Goal: Task Accomplishment & Management: Manage account settings

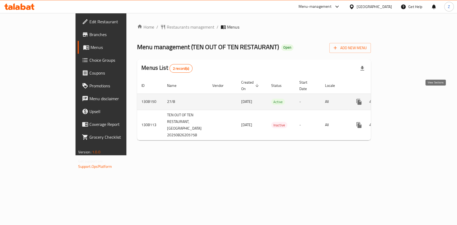
click at [400, 100] on icon "enhanced table" at bounding box center [397, 102] width 5 height 5
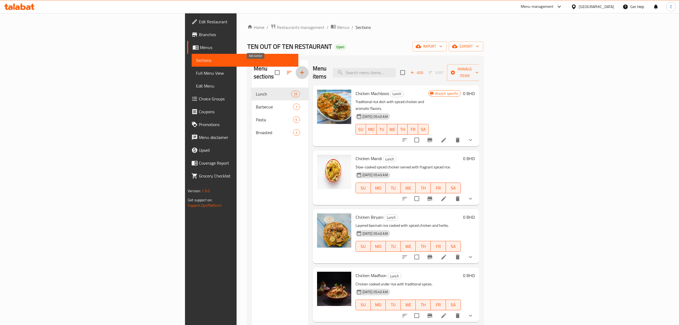
click at [299, 70] on icon "button" at bounding box center [302, 72] width 6 height 6
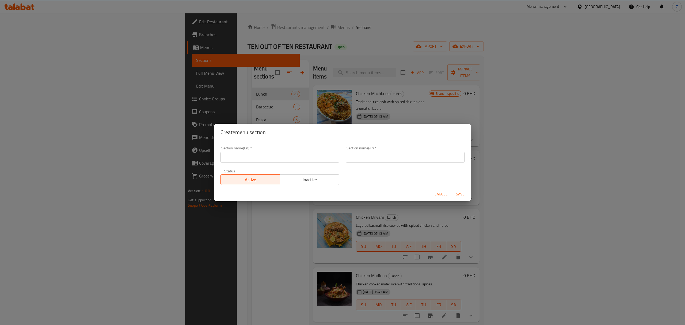
click at [273, 159] on input "text" at bounding box center [279, 157] width 119 height 11
type input "Sandwich"
click at [380, 153] on input "text" at bounding box center [405, 157] width 119 height 11
type input "d"
type input "ن"
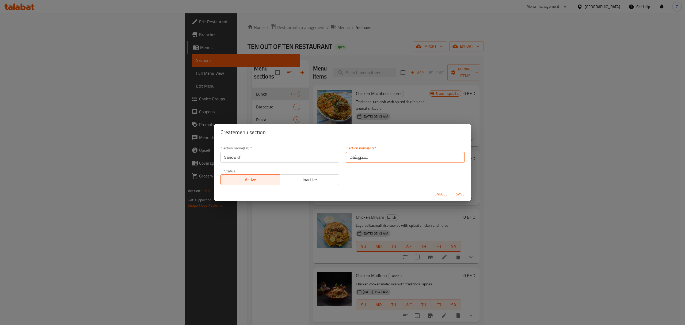
type input "سندويشات"
click at [456, 192] on span "Save" at bounding box center [460, 194] width 13 height 7
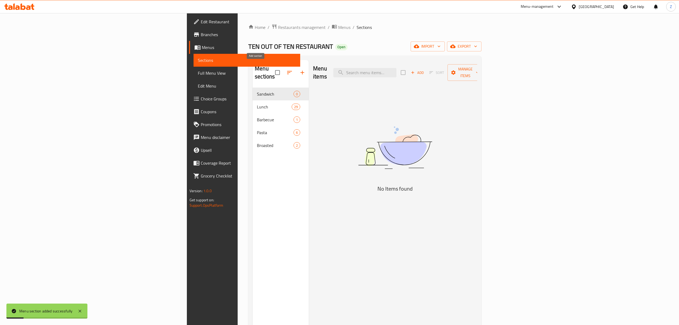
click at [299, 70] on icon "button" at bounding box center [302, 72] width 6 height 6
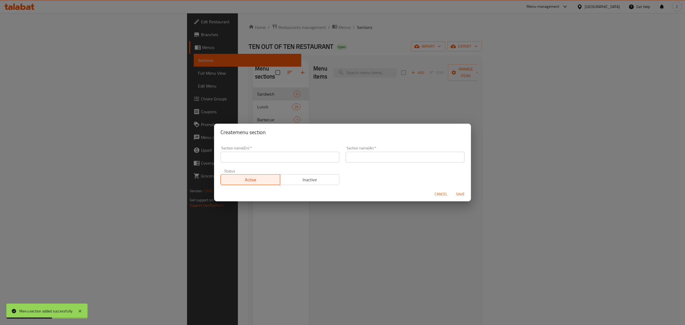
click at [248, 158] on input "text" at bounding box center [279, 157] width 119 height 11
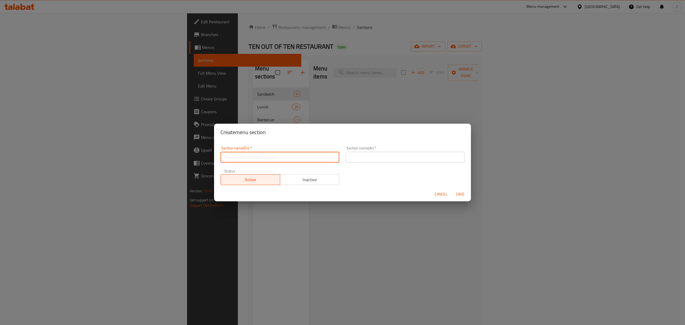
type input "["
type input "ي"
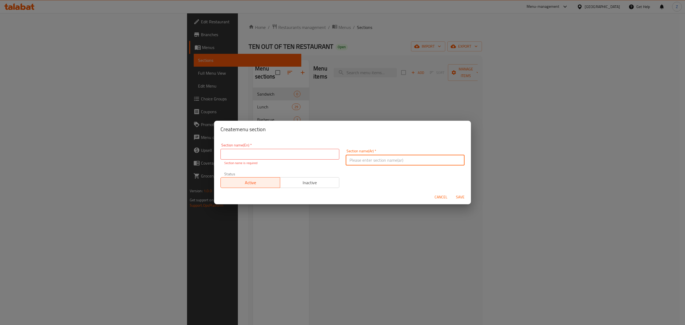
click at [392, 155] on input "text" at bounding box center [405, 160] width 119 height 11
click at [384, 158] on input "text" at bounding box center [405, 154] width 119 height 11
type input "أطباق"
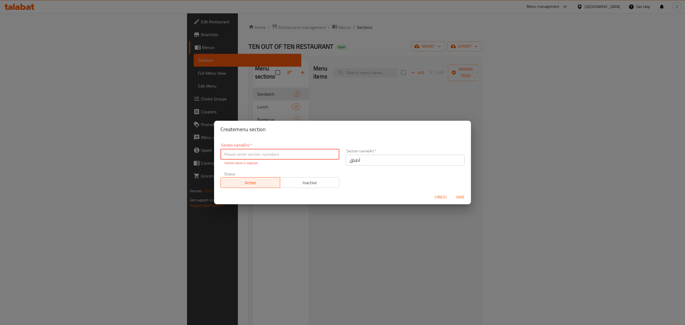
click at [280, 151] on input "text" at bounding box center [279, 154] width 119 height 11
type input "ي"
type input "Dishes"
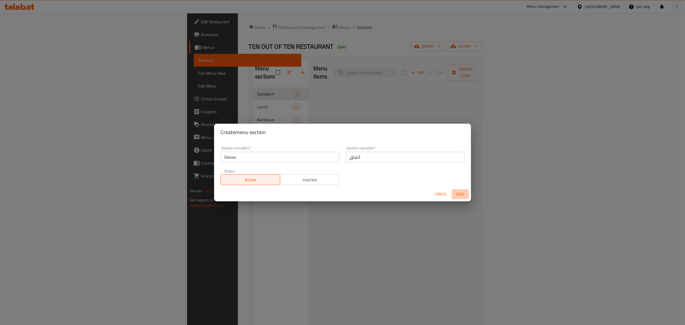
click at [456, 196] on span "Save" at bounding box center [460, 194] width 13 height 7
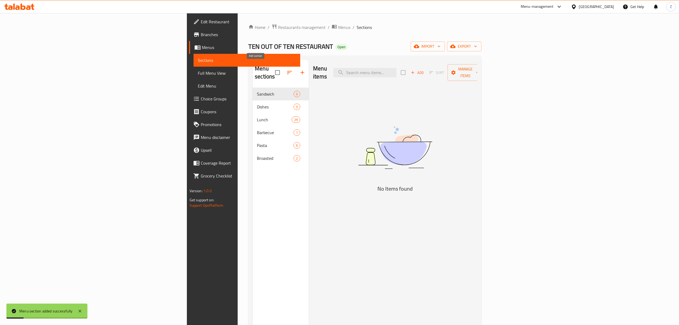
click at [299, 69] on icon "button" at bounding box center [302, 72] width 6 height 6
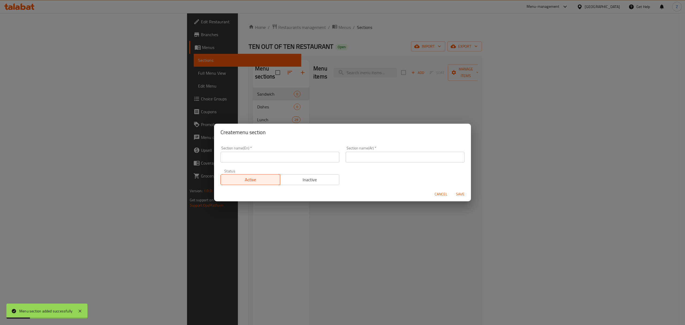
click at [278, 158] on input "text" at bounding box center [279, 157] width 119 height 11
type input "d"
type input "Pizza"
click at [363, 154] on input "text" at bounding box center [405, 157] width 119 height 11
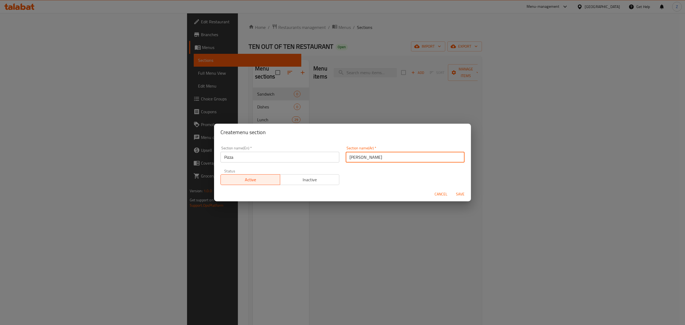
type input "بيتزا"
click at [456, 197] on span "Save" at bounding box center [460, 194] width 13 height 7
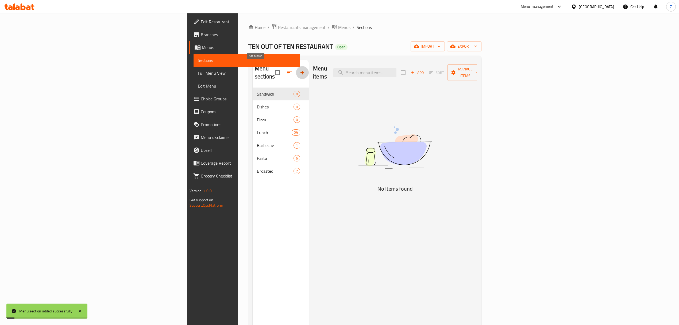
click at [296, 66] on button "button" at bounding box center [302, 72] width 13 height 13
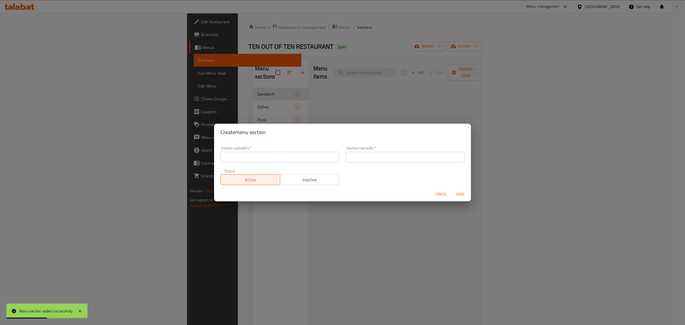
click at [275, 162] on input "text" at bounding box center [279, 157] width 119 height 11
type input "س"
drag, startPoint x: 358, startPoint y: 157, endPoint x: 360, endPoint y: 153, distance: 4.7
click at [358, 157] on input "text" at bounding box center [405, 157] width 119 height 11
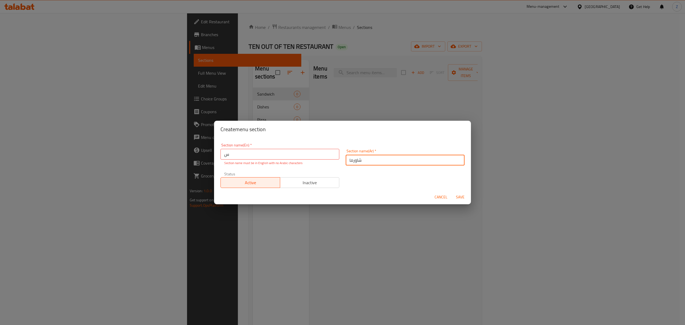
type input "شاورما"
drag, startPoint x: 251, startPoint y: 155, endPoint x: 210, endPoint y: 150, distance: 41.8
click at [214, 150] on div "Section name(En)   * س Section name(En) * Section name must be in English with …" at bounding box center [342, 164] width 257 height 52
paste input "Shawarma"
type input "Shawarma"
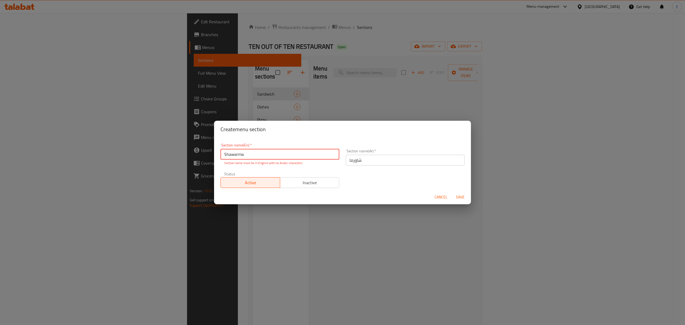
click at [454, 195] on span "Save" at bounding box center [460, 197] width 13 height 7
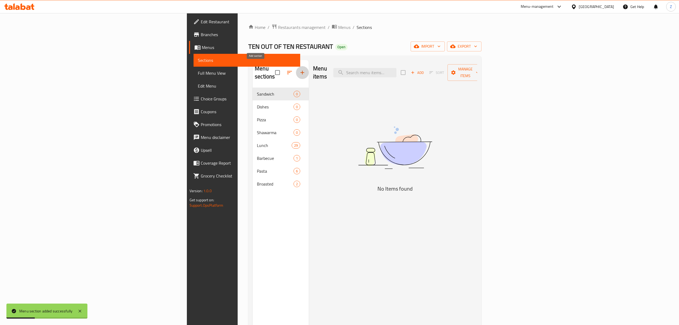
click at [296, 66] on button "button" at bounding box center [302, 72] width 13 height 13
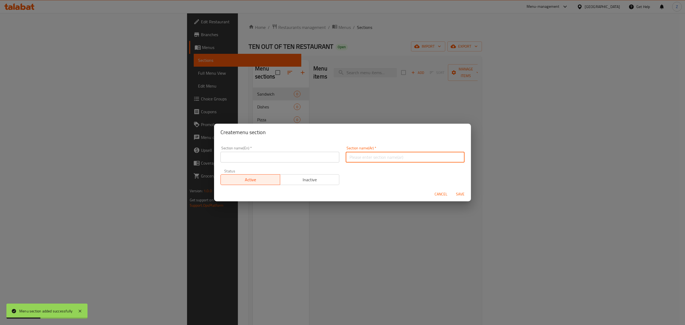
click at [358, 155] on input "text" at bounding box center [405, 157] width 119 height 11
type input "معجنات"
click at [269, 157] on input "text" at bounding box center [279, 157] width 119 height 11
paste input "Pastries"
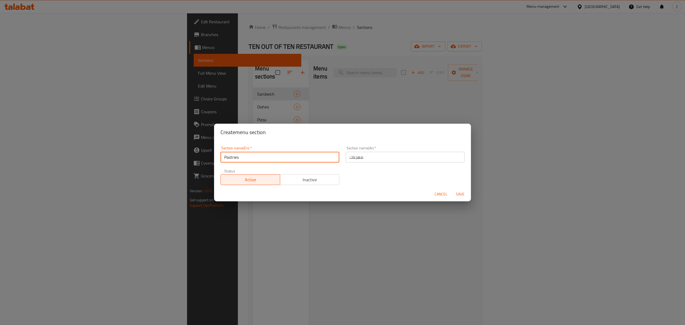
type input "Pastries"
click at [456, 193] on span "Save" at bounding box center [460, 194] width 13 height 7
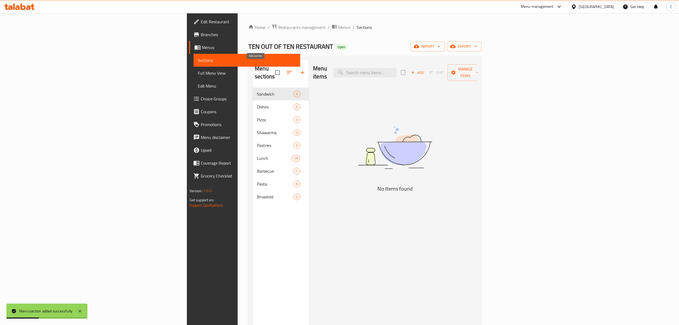
click at [296, 66] on button "button" at bounding box center [302, 72] width 13 height 13
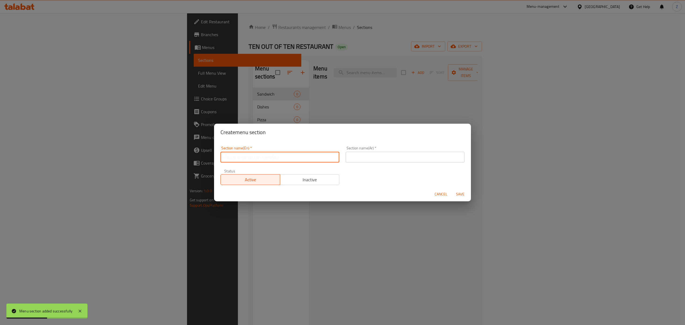
click at [306, 157] on input "text" at bounding box center [279, 157] width 119 height 11
type input "ك"
click at [375, 159] on input "text" at bounding box center [405, 157] width 119 height 11
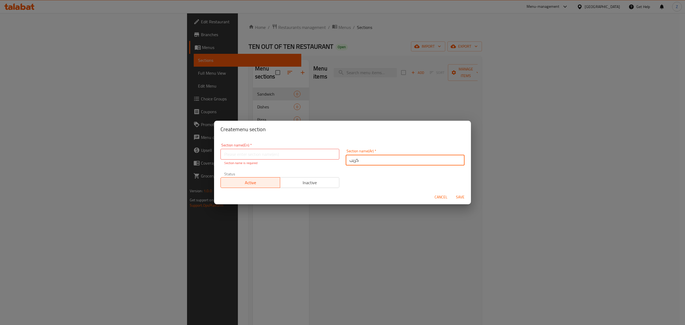
type input "كريب"
click at [278, 153] on input "text" at bounding box center [279, 154] width 119 height 11
paste input "Crepe"
type input "Crepe"
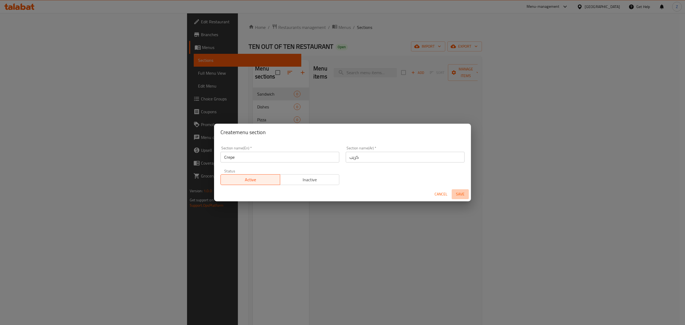
click at [456, 196] on span "Save" at bounding box center [460, 194] width 13 height 7
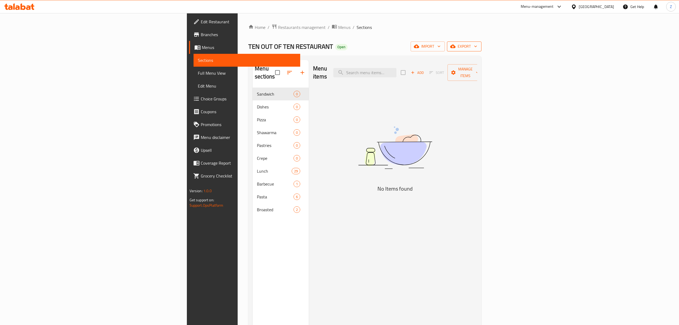
click at [456, 46] on span "export" at bounding box center [465, 46] width 26 height 7
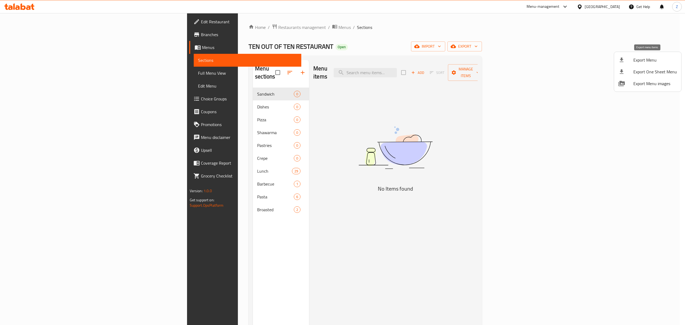
click at [456, 57] on span "Export Menu" at bounding box center [655, 60] width 44 height 6
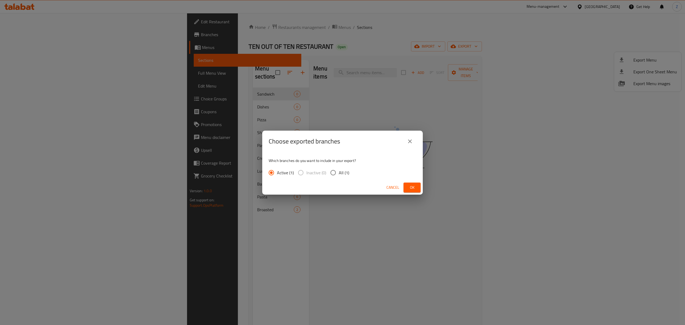
click at [416, 183] on button "Ok" at bounding box center [411, 187] width 17 height 10
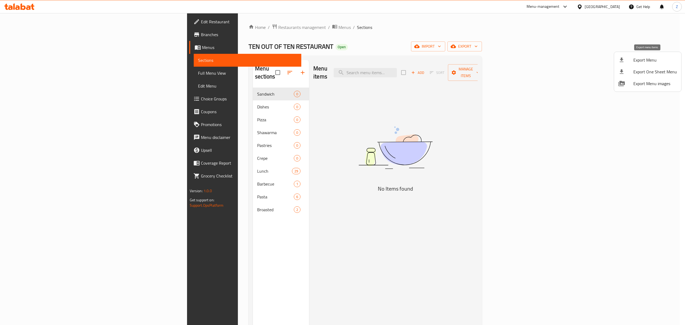
click at [456, 59] on span "Export Menu" at bounding box center [655, 60] width 44 height 6
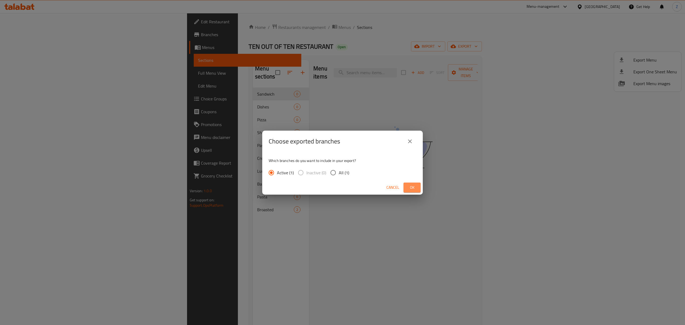
click at [410, 185] on span "Ok" at bounding box center [412, 187] width 9 height 7
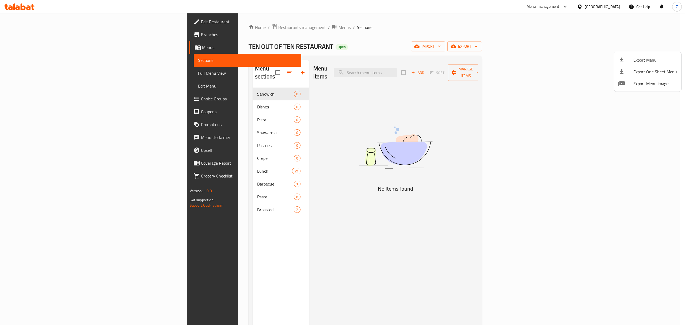
click at [210, 156] on div at bounding box center [342, 162] width 685 height 325
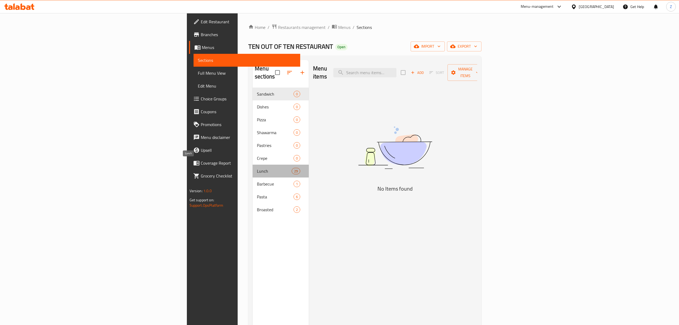
click at [257, 168] on span "Lunch" at bounding box center [274, 171] width 35 height 6
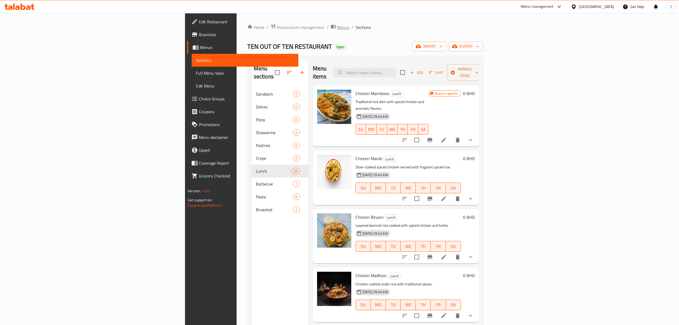
click at [331, 26] on span "breadcrumb" at bounding box center [334, 27] width 6 height 7
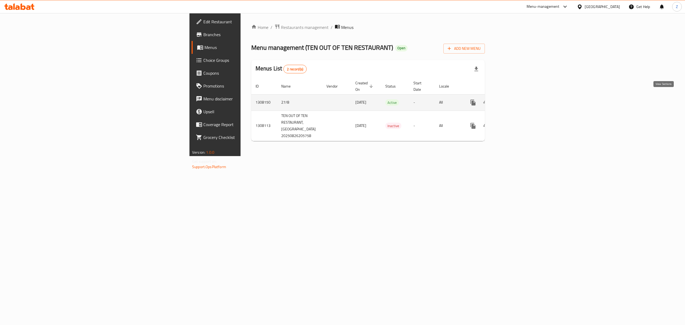
click at [456, 99] on icon "enhanced table" at bounding box center [511, 102] width 6 height 6
drag, startPoint x: 339, startPoint y: 93, endPoint x: 341, endPoint y: 97, distance: 4.4
click at [381, 97] on td "Active" at bounding box center [395, 102] width 28 height 16
click at [385, 100] on span "Active" at bounding box center [392, 103] width 14 height 6
drag, startPoint x: 663, startPoint y: 48, endPoint x: 662, endPoint y: 18, distance: 30.0
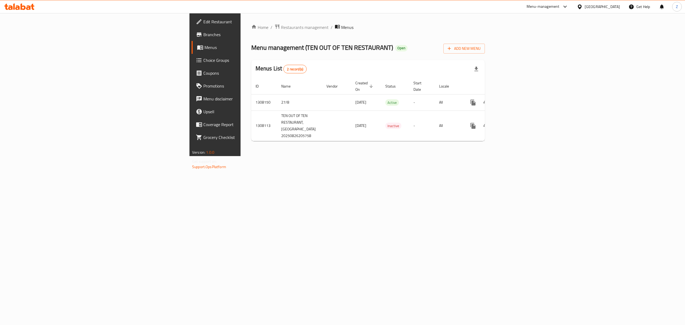
click at [495, 18] on div "Home / Restaurants management / Menus Menu management ( TEN OUT OF TEN RESTAURA…" at bounding box center [367, 84] width 255 height 143
drag, startPoint x: 266, startPoint y: 45, endPoint x: 181, endPoint y: 41, distance: 84.7
click at [251, 41] on div "Home / Restaurants management / Menus Menu management ( TEN OUT OF TEN RESTAURA…" at bounding box center [368, 84] width 234 height 121
copy span "TEN OUT OF TEN RESTAURANT"
click at [281, 24] on span "Restaurants management" at bounding box center [305, 27] width 48 height 6
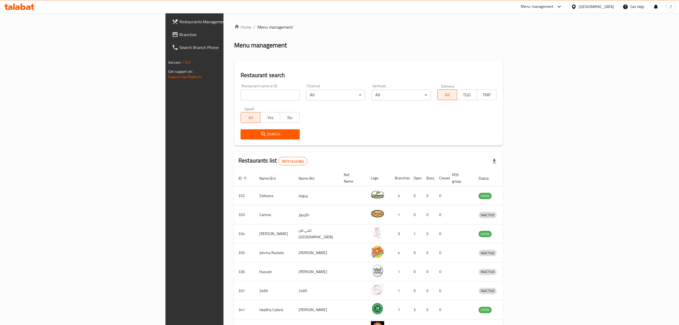
click at [241, 92] on input "search" at bounding box center [270, 95] width 59 height 11
paste input "TEN OUT OF TEN RESTAURANT"
type input "TEN OUT OF TEN RESTAURANT"
click at [238, 139] on div "Search" at bounding box center [271, 134] width 66 height 16
click at [245, 136] on span "Search" at bounding box center [270, 134] width 51 height 7
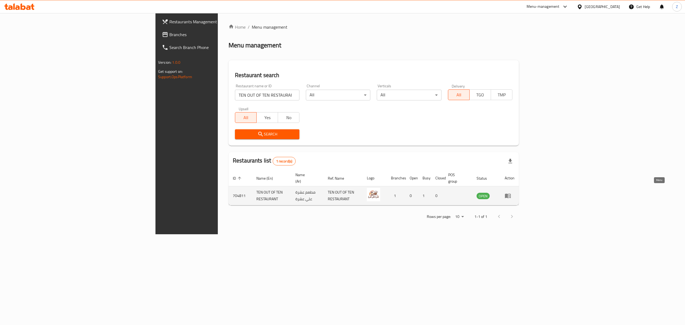
click at [511, 192] on icon "enhanced table" at bounding box center [508, 195] width 6 height 6
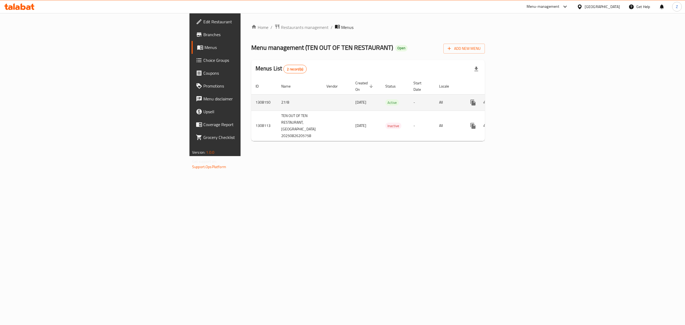
drag, startPoint x: 352, startPoint y: 91, endPoint x: 348, endPoint y: 93, distance: 4.4
click at [381, 94] on td "Active" at bounding box center [395, 102] width 28 height 16
click at [385, 100] on span "Active" at bounding box center [392, 103] width 14 height 6
click at [518, 99] on link "enhanced table" at bounding box center [511, 102] width 13 height 13
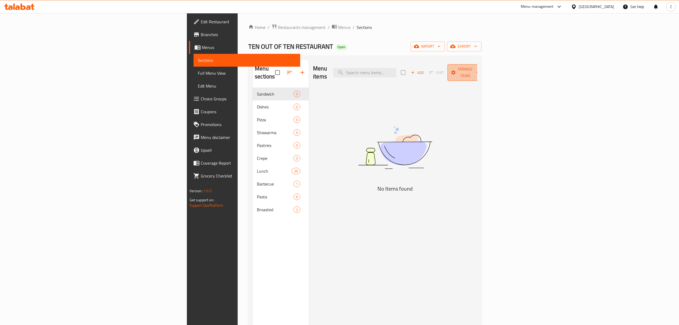
click at [479, 72] on span "Manage items" at bounding box center [465, 72] width 27 height 13
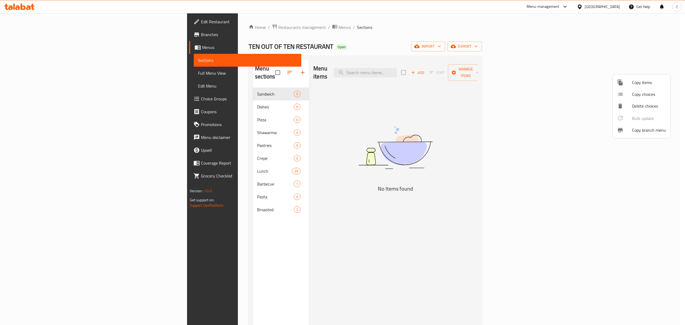
click at [509, 144] on div at bounding box center [342, 162] width 685 height 325
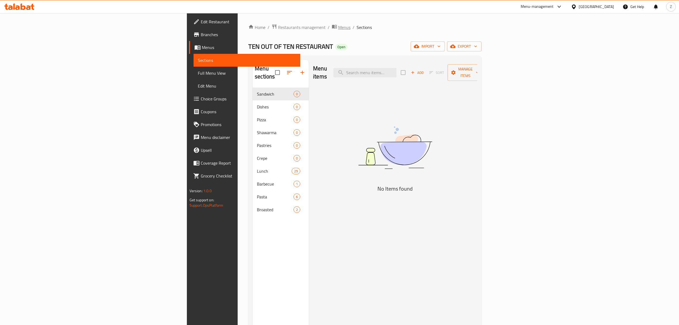
click at [338, 24] on span "Menus" at bounding box center [344, 27] width 12 height 6
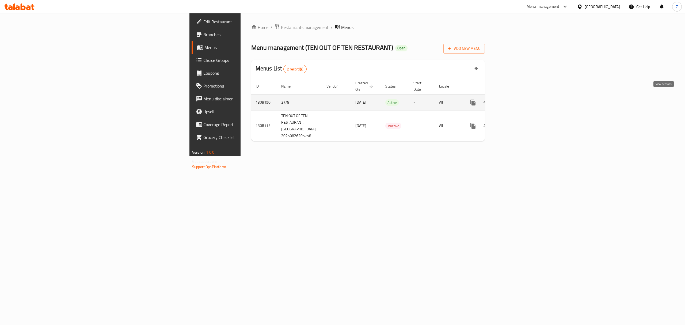
click at [518, 101] on link "enhanced table" at bounding box center [511, 102] width 13 height 13
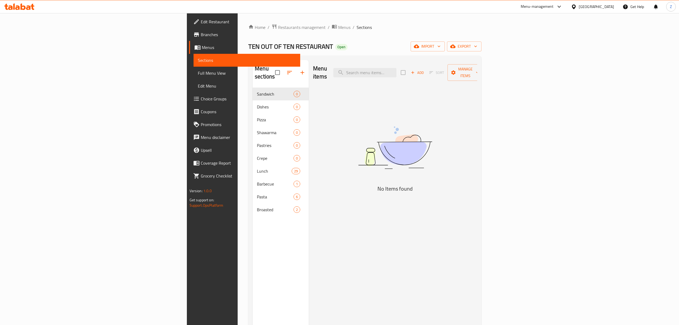
click at [201, 23] on span "Edit Restaurant" at bounding box center [248, 21] width 95 height 6
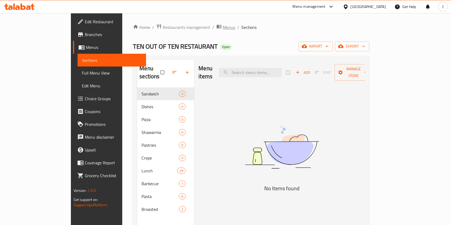
click at [223, 26] on span "Menus" at bounding box center [229, 27] width 12 height 6
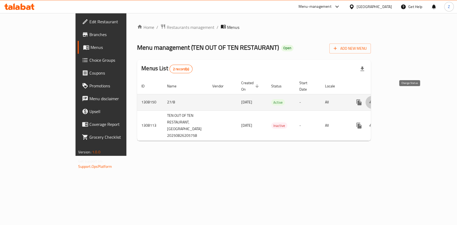
click at [375, 99] on icon "enhanced table" at bounding box center [371, 102] width 6 height 6
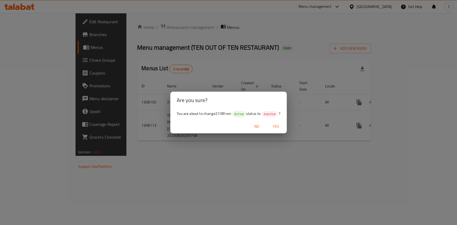
drag, startPoint x: 334, startPoint y: 139, endPoint x: 320, endPoint y: 138, distance: 14.6
click at [327, 139] on div "Are you sure? You are about to change 27/8 from Active status to Inactive ? No …" at bounding box center [228, 112] width 457 height 225
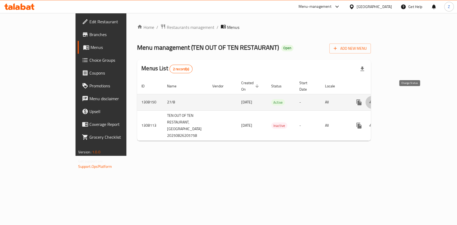
click at [378, 96] on button "enhanced table" at bounding box center [371, 102] width 13 height 13
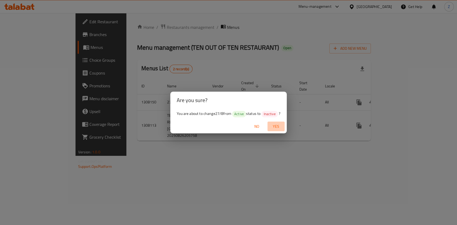
click at [277, 125] on span "Yes" at bounding box center [275, 126] width 13 height 7
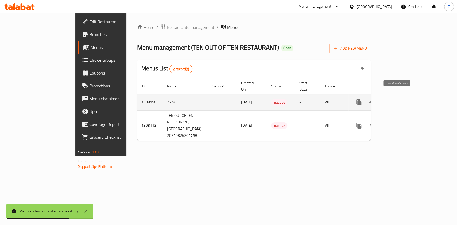
click at [361, 100] on icon "more" at bounding box center [358, 103] width 5 height 6
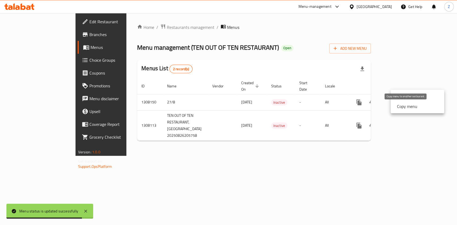
click at [403, 107] on strong "Copy menu" at bounding box center [407, 106] width 20 height 6
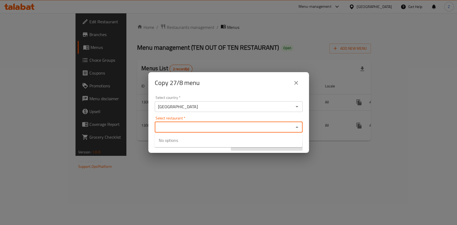
click at [250, 127] on input "Select restaurant   *" at bounding box center [224, 127] width 136 height 7
type input "ten"
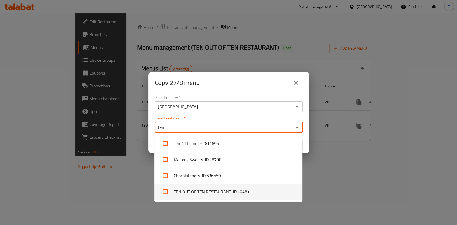
click at [231, 194] on b "- ID:" at bounding box center [234, 192] width 6 height 6
checkbox input "true"
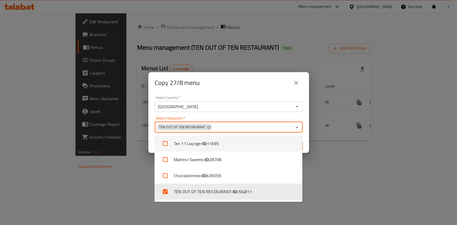
click at [272, 119] on div "Select restaurant   * TEN OUT OF TEN RESTAURANT Select restaurant *" at bounding box center [229, 124] width 148 height 16
click at [276, 119] on div "Select restaurant   * TEN OUT OF TEN RESTAURANT Select restaurant *" at bounding box center [229, 124] width 148 height 16
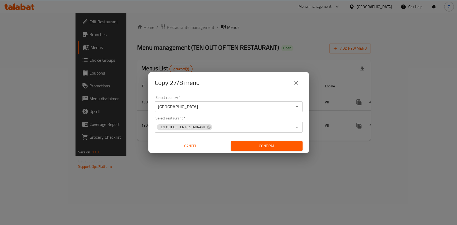
click at [284, 114] on div "Select country   * [GEOGRAPHIC_DATA] Select country * Select restaurant   * TEN…" at bounding box center [228, 124] width 161 height 60
click at [269, 147] on span "Confirm" at bounding box center [266, 146] width 63 height 7
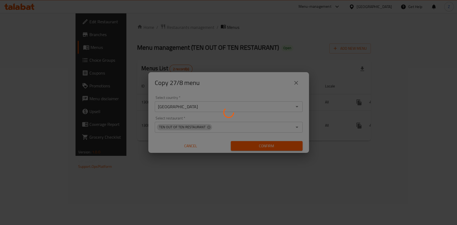
drag, startPoint x: 266, startPoint y: 176, endPoint x: 268, endPoint y: 172, distance: 4.6
click at [268, 172] on div at bounding box center [228, 112] width 457 height 225
click at [211, 148] on div at bounding box center [228, 112] width 457 height 225
click at [189, 147] on div at bounding box center [228, 112] width 457 height 225
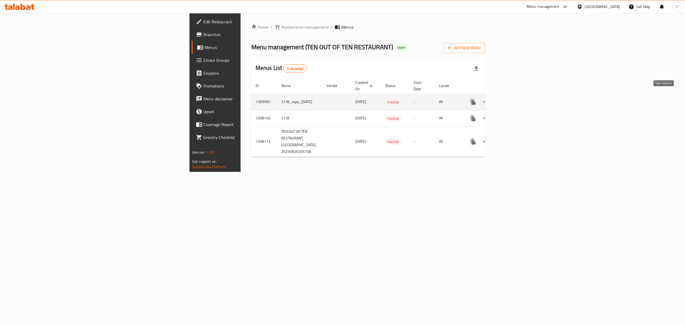
click at [456, 99] on icon "enhanced table" at bounding box center [511, 102] width 6 height 6
click at [501, 100] on icon "enhanced table" at bounding box center [499, 102] width 4 height 5
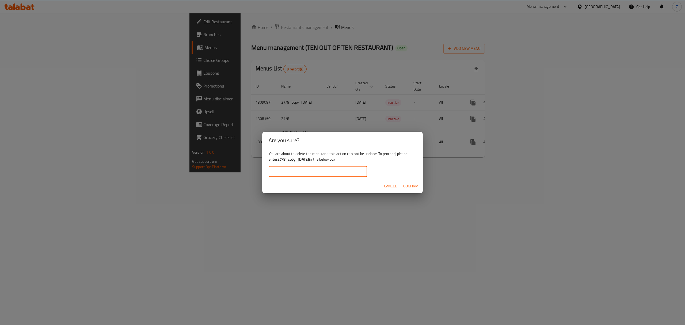
click at [353, 174] on input "text" at bounding box center [318, 171] width 98 height 11
type input "27/8_copy_[DATE]"
click at [409, 185] on span "Confirm" at bounding box center [410, 186] width 15 height 7
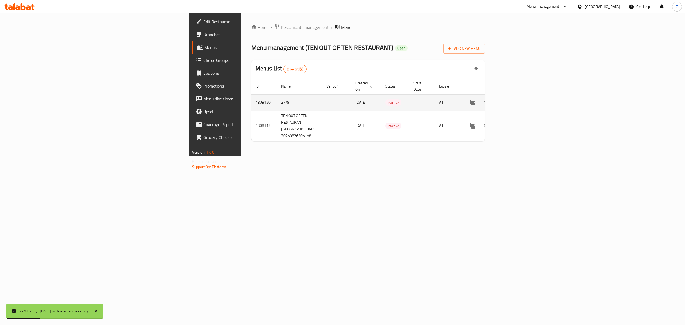
click at [518, 96] on link "enhanced table" at bounding box center [511, 102] width 13 height 13
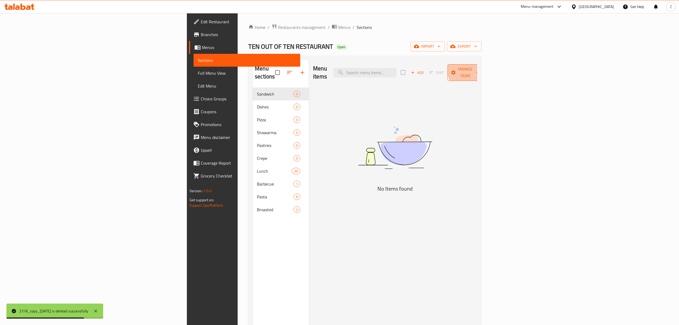
click at [479, 67] on span "Manage items" at bounding box center [465, 72] width 27 height 13
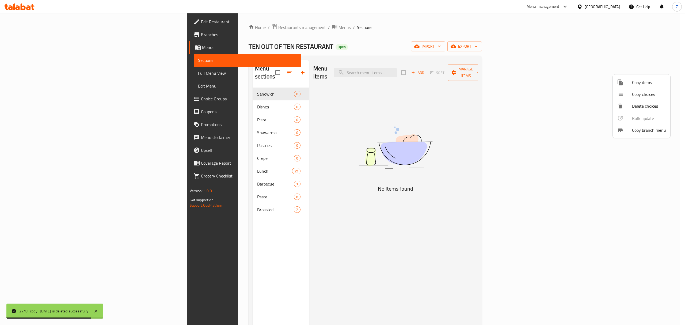
click at [651, 62] on div at bounding box center [342, 162] width 685 height 325
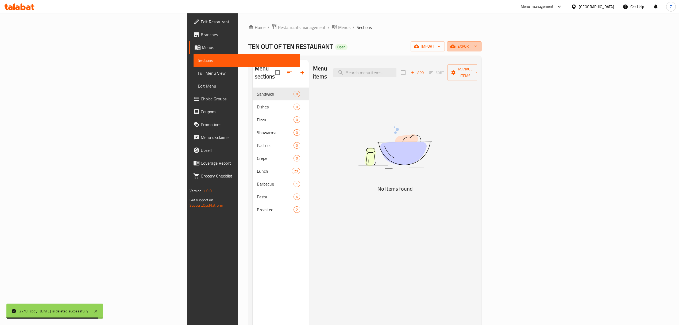
click at [478, 45] on span "export" at bounding box center [465, 46] width 26 height 7
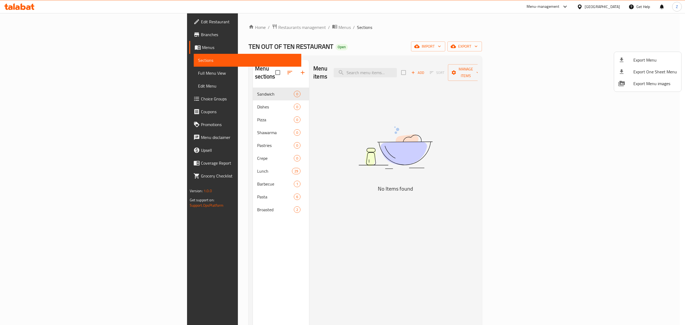
click at [606, 42] on div at bounding box center [342, 162] width 685 height 325
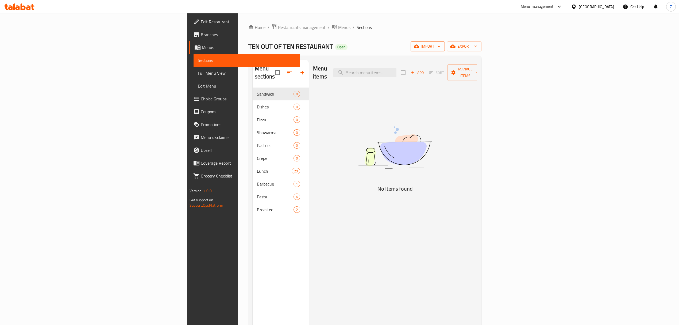
click at [441, 47] on span "import" at bounding box center [428, 46] width 26 height 7
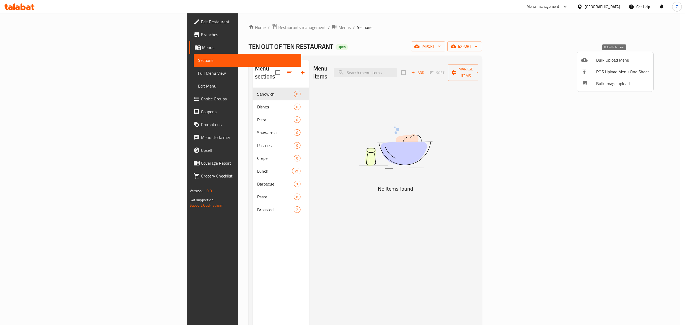
click at [610, 59] on span "Bulk Upload Menu" at bounding box center [622, 60] width 53 height 6
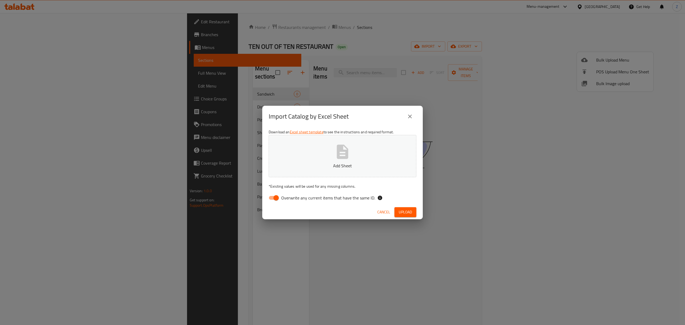
click at [331, 152] on button "Add Sheet" at bounding box center [343, 156] width 148 height 42
click at [409, 212] on span "Upload" at bounding box center [405, 212] width 13 height 7
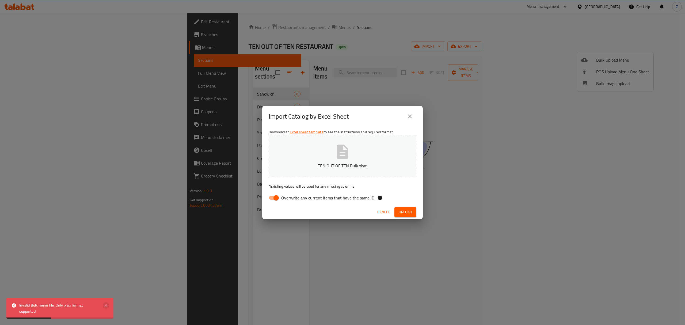
click at [107, 306] on icon at bounding box center [106, 305] width 3 height 3
click at [410, 212] on span "Upload" at bounding box center [405, 212] width 13 height 7
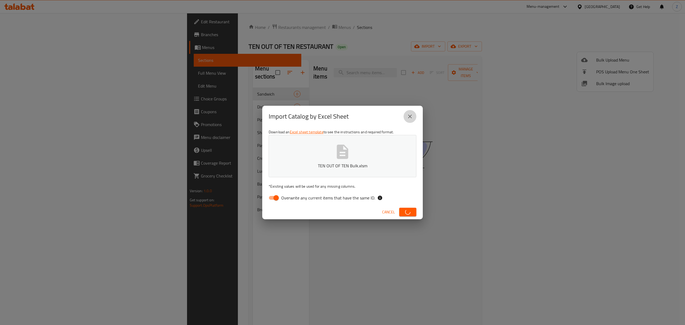
click at [412, 116] on icon "close" at bounding box center [410, 116] width 6 height 6
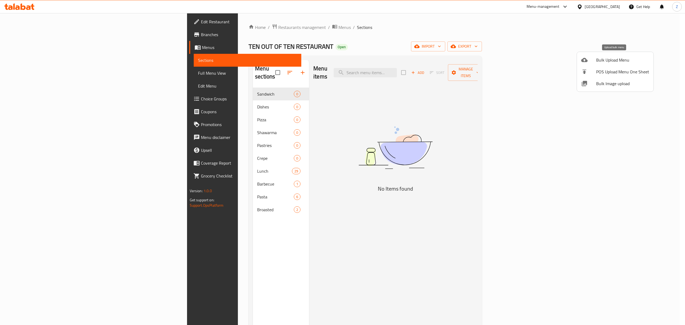
click at [619, 59] on span "Bulk Upload Menu" at bounding box center [622, 60] width 53 height 6
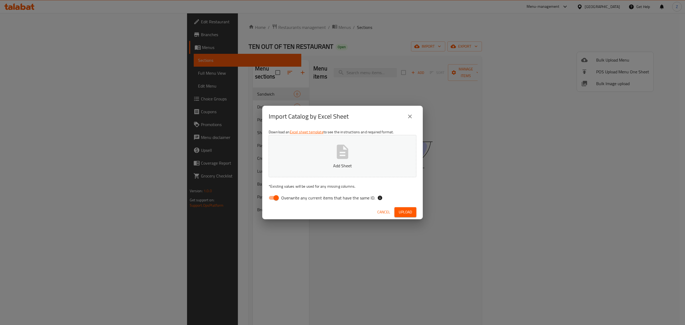
click at [332, 156] on button "Add Sheet" at bounding box center [343, 156] width 148 height 42
click at [411, 211] on span "Upload" at bounding box center [405, 212] width 13 height 7
click at [409, 213] on span "Upload" at bounding box center [405, 212] width 13 height 7
click at [409, 116] on icon "close" at bounding box center [410, 116] width 6 height 6
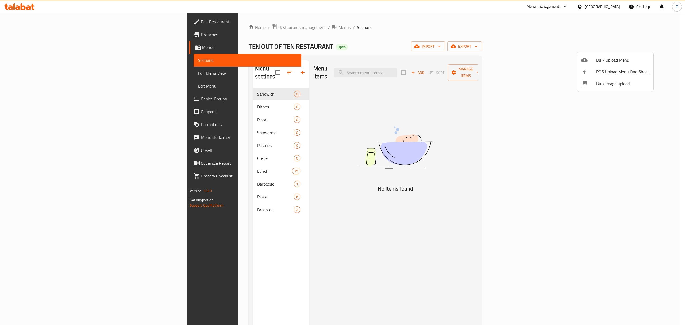
click at [578, 136] on div at bounding box center [342, 162] width 685 height 325
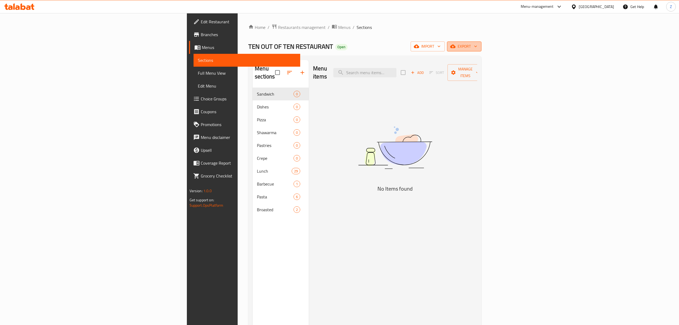
click at [479, 48] on icon "button" at bounding box center [475, 46] width 5 height 5
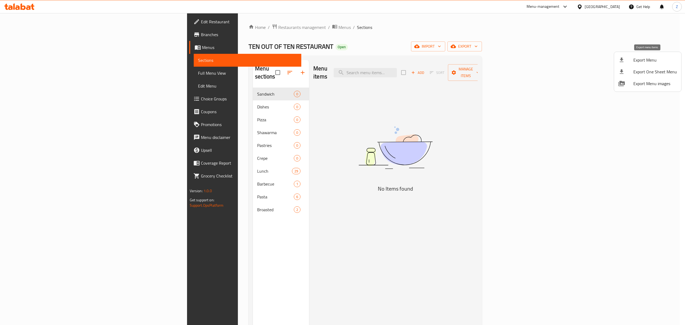
click at [645, 61] on span "Export Menu" at bounding box center [655, 60] width 44 height 6
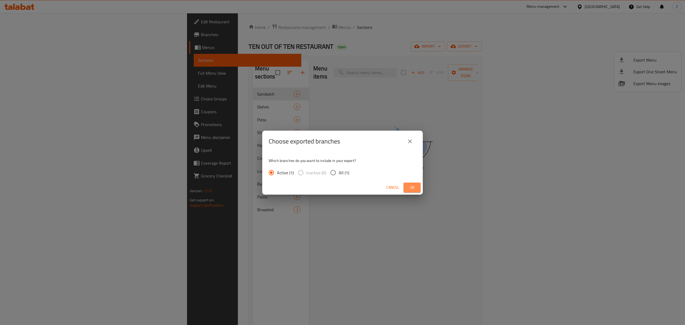
click at [408, 188] on span "Ok" at bounding box center [412, 187] width 9 height 7
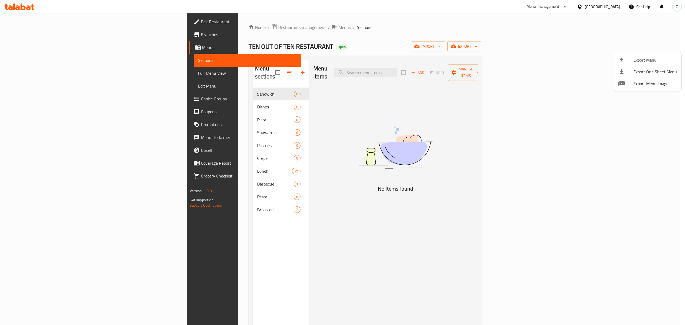
click at [331, 110] on div at bounding box center [342, 162] width 685 height 325
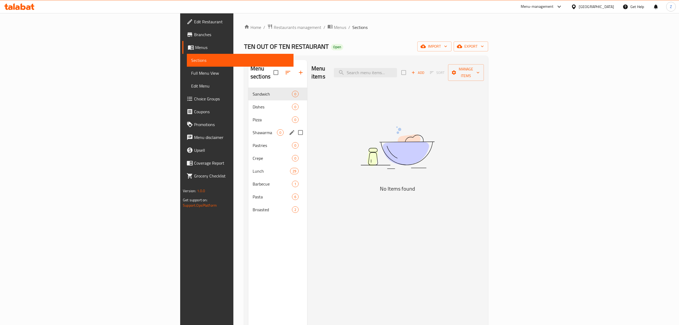
click at [277, 130] on span "0" at bounding box center [280, 132] width 6 height 5
click at [253, 91] on span "Sandwich" at bounding box center [265, 94] width 24 height 6
click at [253, 206] on span "Broasted" at bounding box center [265, 209] width 24 height 6
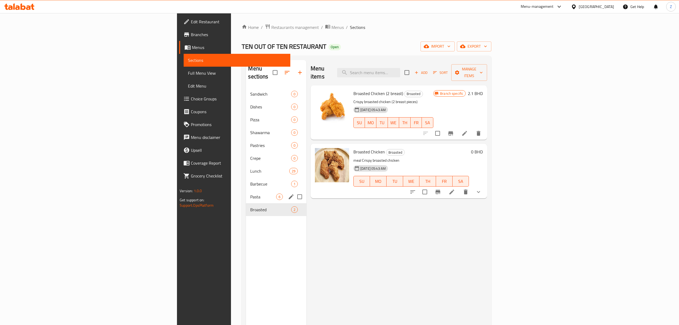
click at [250, 193] on span "Pasta" at bounding box center [263, 196] width 26 height 6
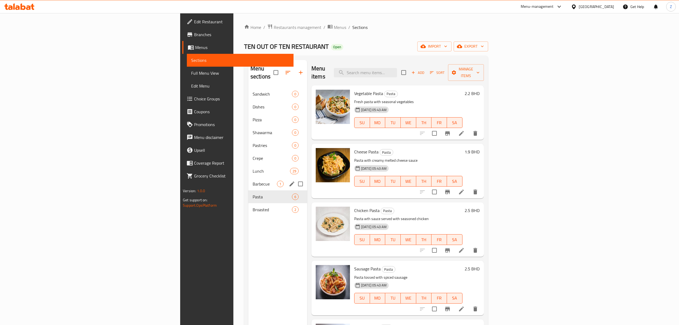
click at [249, 179] on div "Barbecue 1" at bounding box center [278, 183] width 59 height 13
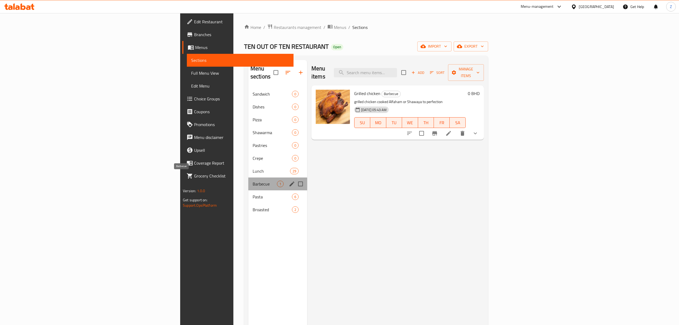
click at [253, 181] on span "Barbecue" at bounding box center [265, 184] width 24 height 6
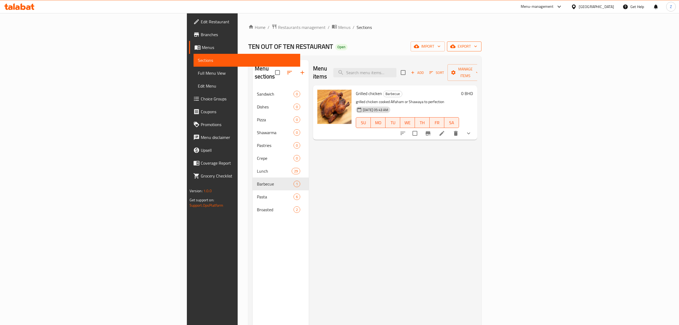
click at [479, 47] on icon "button" at bounding box center [475, 46] width 5 height 5
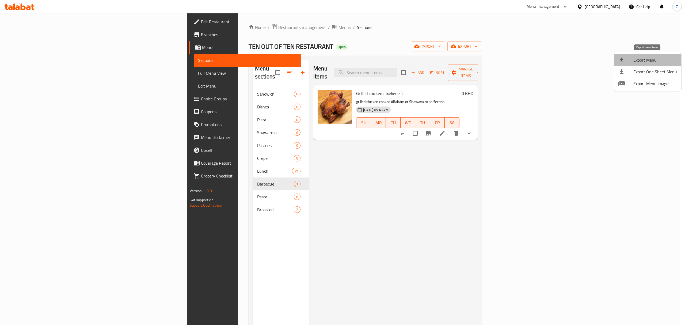
click at [647, 65] on li "Export Menu" at bounding box center [647, 60] width 67 height 12
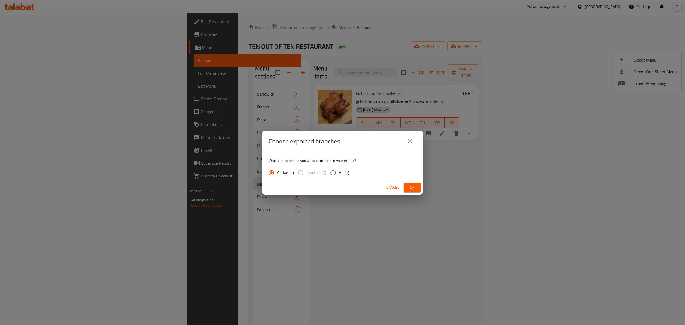
click at [411, 186] on span "Ok" at bounding box center [412, 187] width 9 height 7
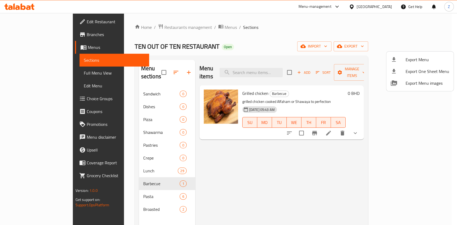
click at [28, 97] on div at bounding box center [228, 112] width 457 height 225
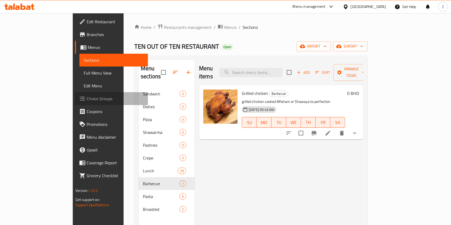
click at [87, 98] on span "Choice Groups" at bounding box center [115, 99] width 57 height 6
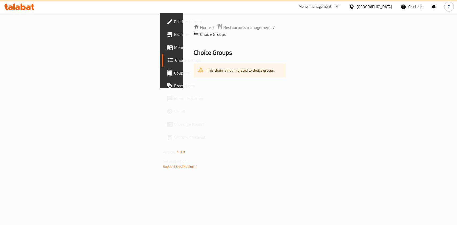
click at [174, 49] on span "Menus" at bounding box center [203, 47] width 58 height 6
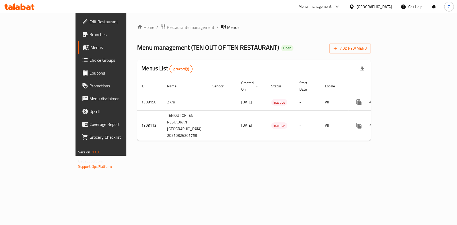
click at [195, 40] on div "Home / Restaurants management / Menus Menu management ( TEN OUT OF TEN RESTAURA…" at bounding box center [254, 84] width 234 height 121
click at [89, 60] on span "Choice Groups" at bounding box center [118, 60] width 58 height 6
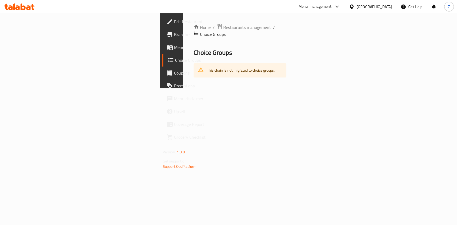
click at [207, 66] on div "This chain is not migrated to choice groups." at bounding box center [241, 70] width 68 height 11
click at [207, 65] on div "This chain is not migrated to choice groups." at bounding box center [241, 70] width 68 height 11
click at [183, 72] on div "Home / Restaurants management / Choice Groups Choice Groups This chain is not m…" at bounding box center [240, 50] width 114 height 75
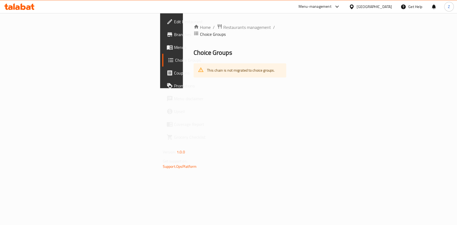
click at [174, 47] on span "Menus" at bounding box center [203, 47] width 58 height 6
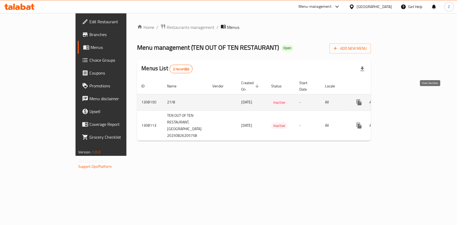
click at [404, 96] on link "enhanced table" at bounding box center [397, 102] width 13 height 13
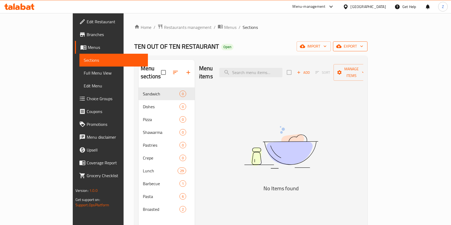
click at [363, 49] on span "export" at bounding box center [350, 46] width 26 height 7
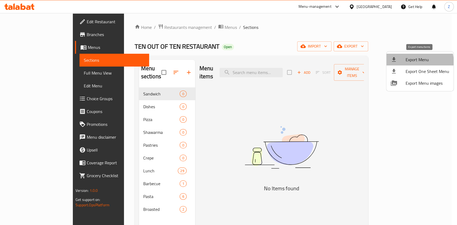
click at [413, 63] on span "Export Menu" at bounding box center [427, 59] width 44 height 6
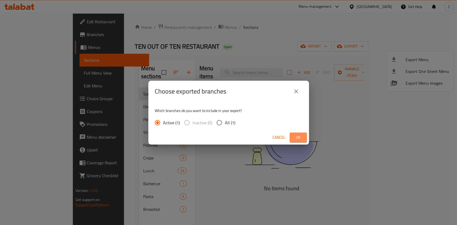
click at [301, 139] on span "Ok" at bounding box center [298, 137] width 9 height 7
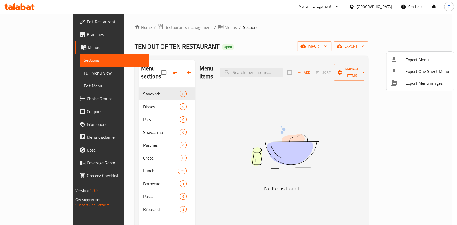
click at [175, 27] on div at bounding box center [228, 112] width 457 height 225
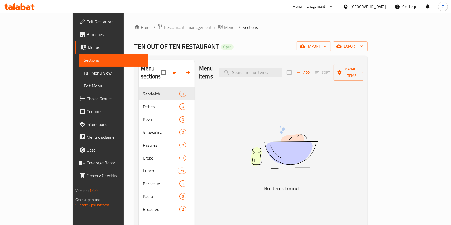
click at [224, 27] on span "Menus" at bounding box center [230, 27] width 12 height 6
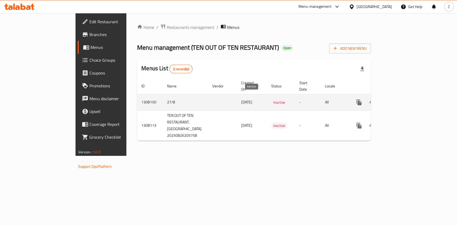
click at [271, 100] on span "Inactive" at bounding box center [279, 103] width 16 height 6
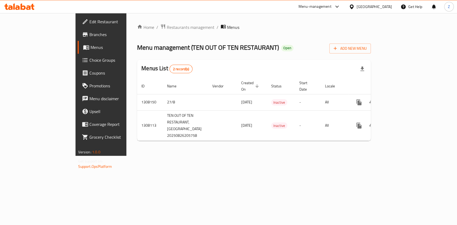
click at [371, 66] on div "Menus List 2 record(s)" at bounding box center [254, 69] width 234 height 18
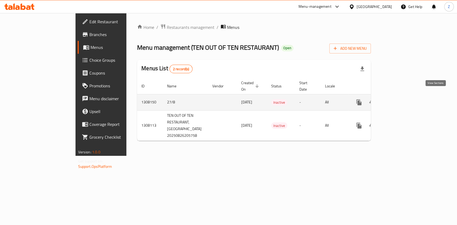
click at [404, 96] on link "enhanced table" at bounding box center [397, 102] width 13 height 13
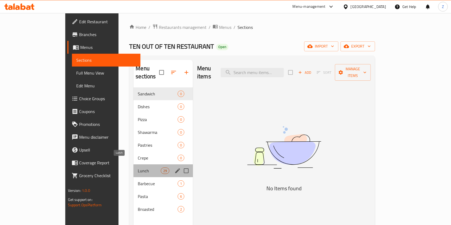
click at [138, 168] on span "Lunch" at bounding box center [149, 171] width 23 height 6
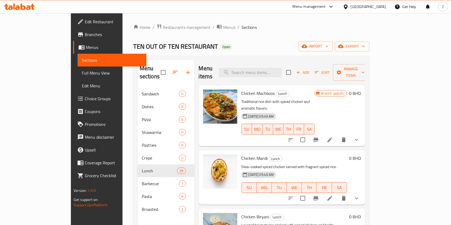
click at [230, 27] on ol "Home / Restaurants management / Menus / Sections" at bounding box center [251, 27] width 236 height 7
click at [329, 46] on span "import" at bounding box center [316, 46] width 26 height 7
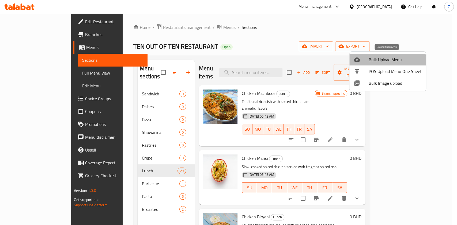
click at [380, 62] on span "Bulk Upload Menu" at bounding box center [394, 59] width 53 height 6
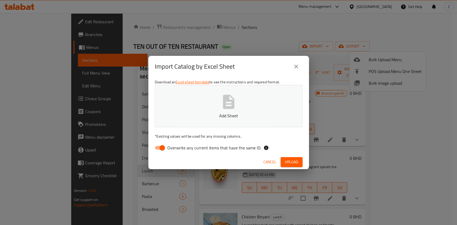
click at [183, 104] on button "Add Sheet" at bounding box center [229, 106] width 148 height 42
click at [289, 161] on span "Upload" at bounding box center [291, 162] width 13 height 7
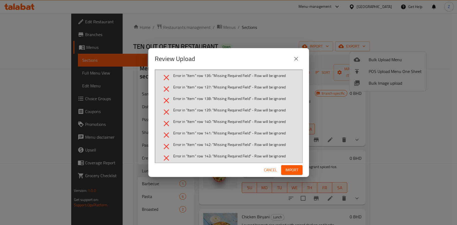
scroll to position [1110, 0]
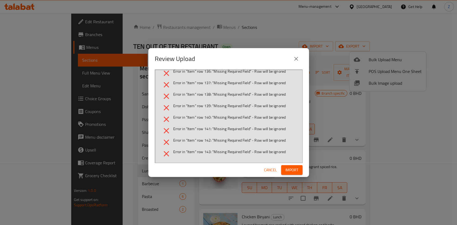
click at [281, 37] on div "Review Upload Error in "Item" row 40: "Missing Required Field" - Row will be ig…" at bounding box center [228, 112] width 457 height 225
click at [299, 58] on button "close" at bounding box center [295, 58] width 13 height 13
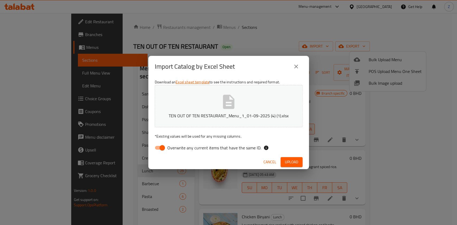
click at [308, 44] on div "Import Catalog by Excel Sheet Download an Excel sheet template to see the instr…" at bounding box center [228, 112] width 457 height 225
click at [292, 70] on button "close" at bounding box center [295, 66] width 13 height 13
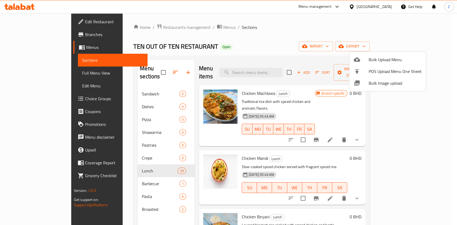
click at [298, 59] on div at bounding box center [228, 112] width 457 height 225
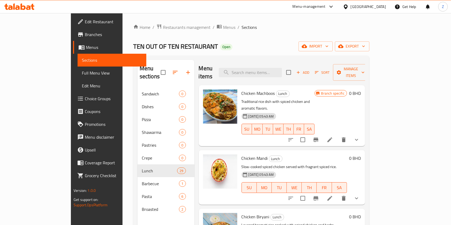
click at [369, 53] on div "Home / Restaurants management / Menus / Sections TEN OUT OF TEN RESTAURANT Open…" at bounding box center [251, 157] width 236 height 266
click at [329, 46] on span "import" at bounding box center [316, 46] width 26 height 7
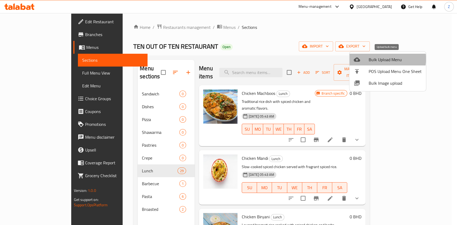
click at [378, 59] on span "Bulk Upload Menu" at bounding box center [394, 59] width 53 height 6
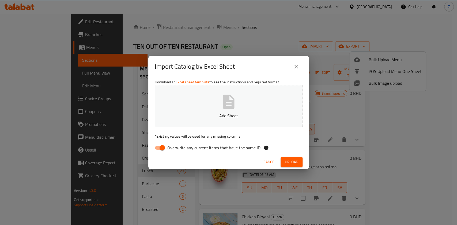
click at [215, 108] on button "Add Sheet" at bounding box center [229, 106] width 148 height 42
click at [286, 160] on span "Upload" at bounding box center [291, 162] width 13 height 7
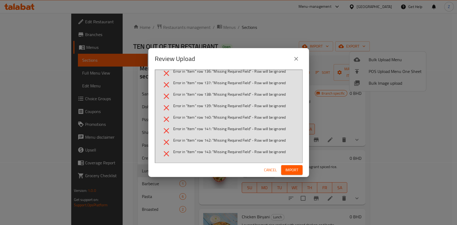
click at [295, 56] on icon "close" at bounding box center [296, 59] width 6 height 6
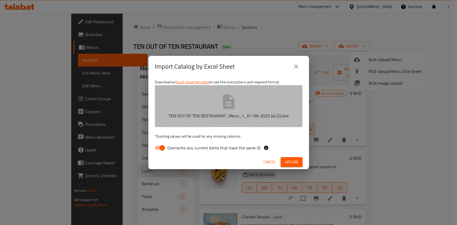
click at [233, 109] on icon "button" at bounding box center [228, 101] width 17 height 17
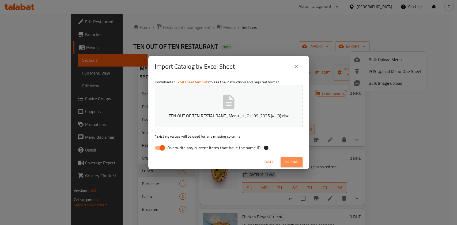
click at [291, 162] on span "Upload" at bounding box center [291, 162] width 13 height 7
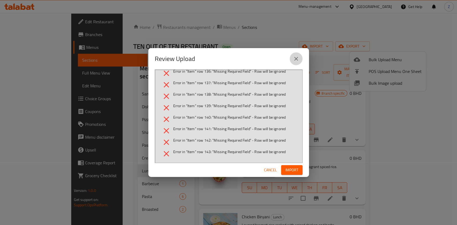
click at [295, 57] on icon "close" at bounding box center [296, 59] width 4 height 4
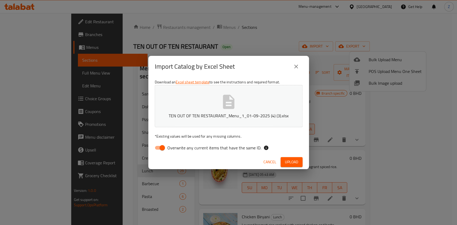
click at [328, 34] on div "Import Catalog by Excel Sheet Download an Excel sheet template to see the instr…" at bounding box center [228, 112] width 457 height 225
click at [301, 68] on button "close" at bounding box center [295, 66] width 13 height 13
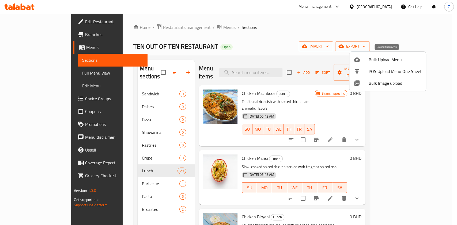
click at [374, 59] on span "Bulk Upload Menu" at bounding box center [394, 59] width 53 height 6
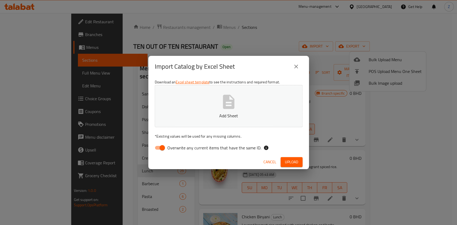
click at [230, 108] on icon "button" at bounding box center [229, 102] width 12 height 14
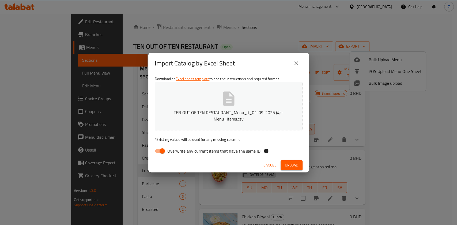
click at [295, 165] on span "Upload" at bounding box center [291, 165] width 13 height 7
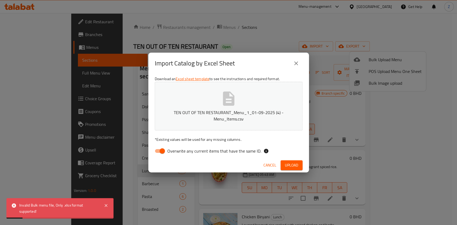
click at [39, 209] on div "Invalid Bulk menu file, Only .xlsx format supported!" at bounding box center [58, 209] width 79 height 12
click at [34, 211] on div "Invalid Bulk menu file, Only .xlsx format supported!" at bounding box center [58, 209] width 79 height 12
click at [298, 59] on button "close" at bounding box center [295, 63] width 13 height 13
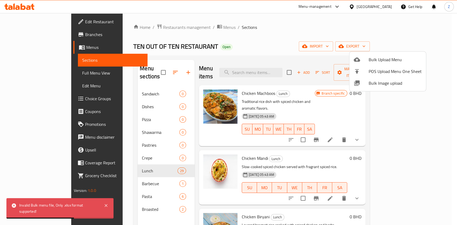
click at [242, 36] on div at bounding box center [228, 112] width 457 height 225
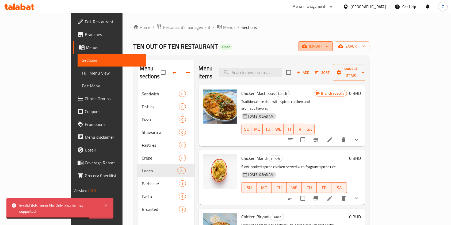
click at [329, 45] on span "import" at bounding box center [316, 46] width 26 height 7
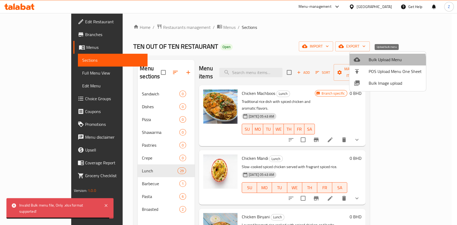
click at [386, 62] on span "Bulk Upload Menu" at bounding box center [394, 59] width 53 height 6
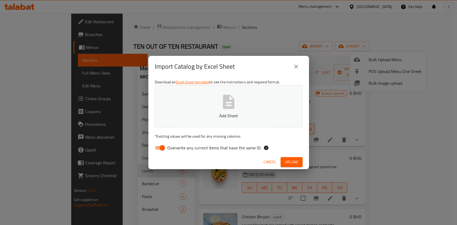
click at [216, 113] on p "Add Sheet" at bounding box center [228, 116] width 131 height 6
click at [291, 159] on span "Upload" at bounding box center [291, 162] width 13 height 7
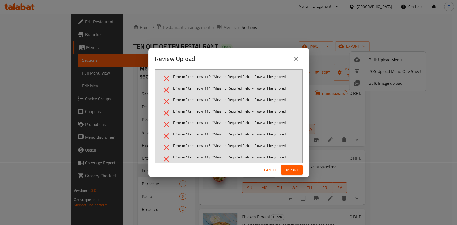
scroll to position [820, 0]
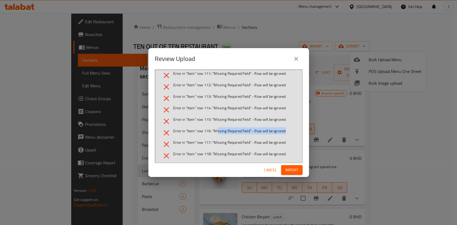
drag, startPoint x: 218, startPoint y: 132, endPoint x: 297, endPoint y: 131, distance: 79.7
click at [297, 131] on div "Error in "Item" row 40: "Missing Required Field" - Row will be ignored Error in…" at bounding box center [229, 117] width 148 height 94
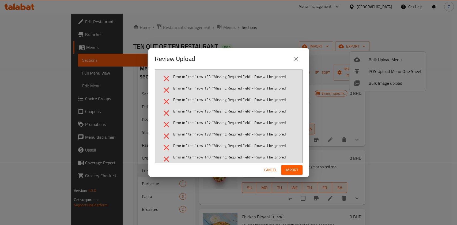
scroll to position [1110, 0]
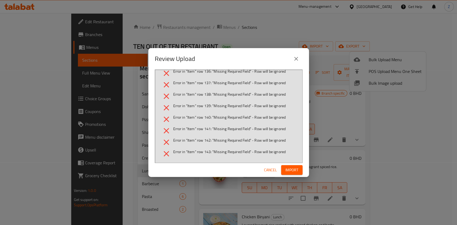
click at [293, 59] on icon "close" at bounding box center [296, 59] width 6 height 6
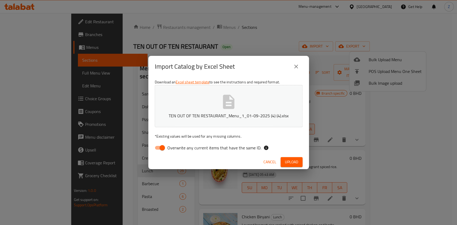
click at [297, 42] on div "Import Catalog by Excel Sheet Download an Excel sheet template to see the instr…" at bounding box center [228, 112] width 457 height 225
click at [296, 65] on icon "close" at bounding box center [296, 66] width 6 height 6
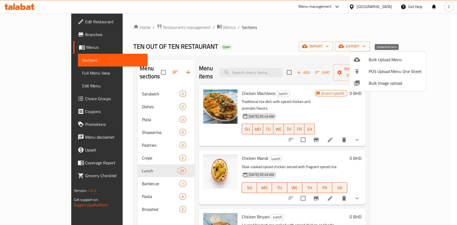
click at [365, 57] on div at bounding box center [360, 59] width 15 height 6
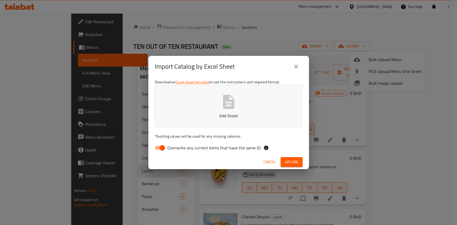
click at [207, 109] on button "Add Sheet" at bounding box center [229, 106] width 148 height 42
drag, startPoint x: 295, startPoint y: 164, endPoint x: 282, endPoint y: 161, distance: 13.4
click at [295, 164] on span "Upload" at bounding box center [291, 162] width 13 height 7
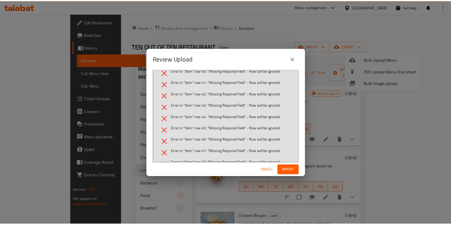
scroll to position [0, 0]
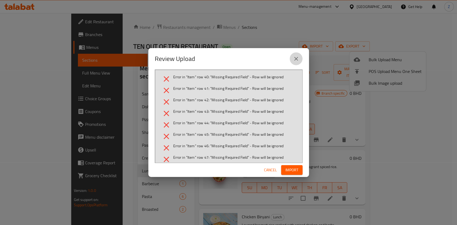
click at [298, 61] on icon "close" at bounding box center [296, 59] width 6 height 6
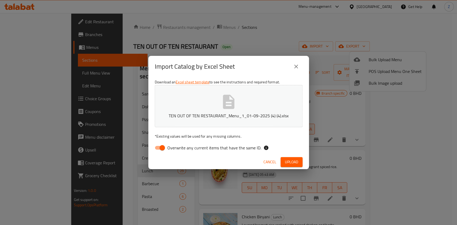
click at [295, 66] on icon "close" at bounding box center [296, 66] width 6 height 6
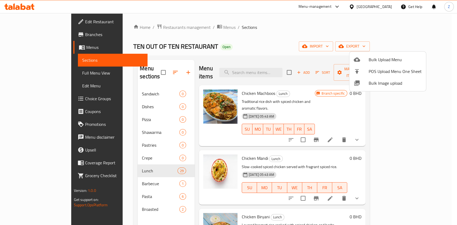
click at [213, 29] on div at bounding box center [228, 112] width 457 height 225
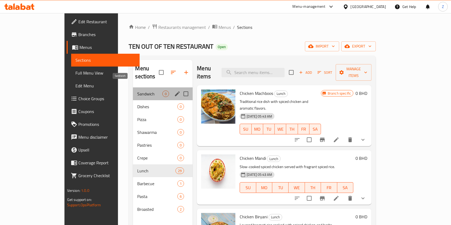
click at [137, 91] on span "Sandwich" at bounding box center [149, 94] width 25 height 6
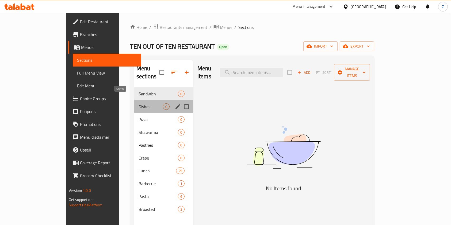
click at [139, 104] on span "Dishes" at bounding box center [151, 107] width 24 height 6
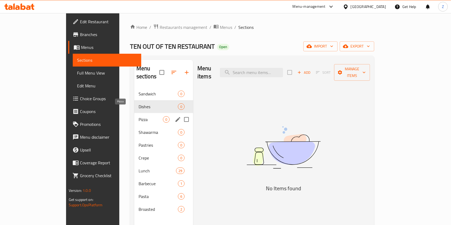
click at [139, 116] on span "Pizza" at bounding box center [151, 119] width 24 height 6
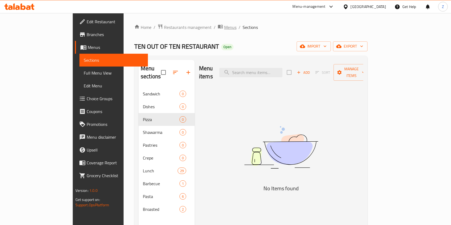
click at [224, 28] on span "Menus" at bounding box center [230, 27] width 12 height 6
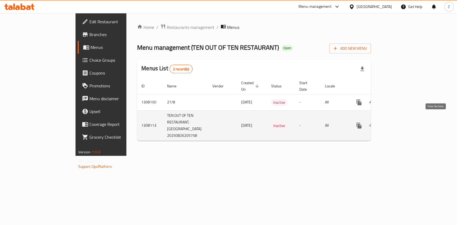
click at [400, 123] on icon "enhanced table" at bounding box center [397, 126] width 6 height 6
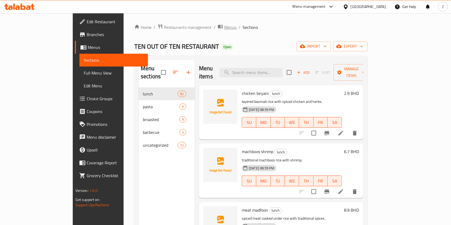
click at [224, 27] on span "Menus" at bounding box center [230, 27] width 12 height 6
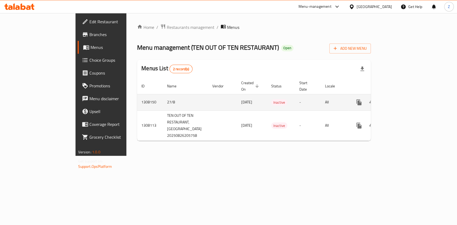
click at [400, 99] on icon "enhanced table" at bounding box center [397, 102] width 6 height 6
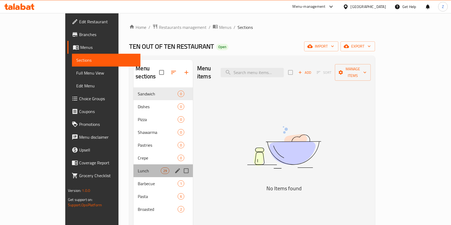
click at [133, 168] on div "Lunch 29" at bounding box center [162, 171] width 59 height 13
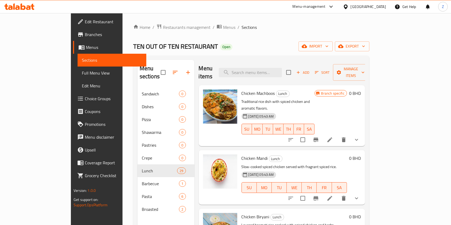
click at [264, 25] on ol "Home / Restaurants management / Menus / Sections" at bounding box center [251, 27] width 236 height 7
click at [223, 29] on span "Menus" at bounding box center [229, 27] width 12 height 6
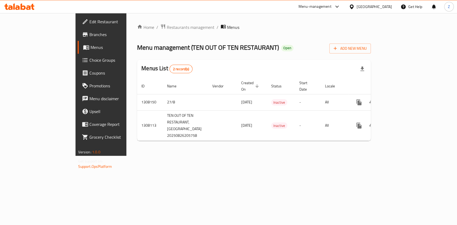
drag, startPoint x: 411, startPoint y: 121, endPoint x: 410, endPoint y: 157, distance: 36.1
click at [381, 156] on div "Home / Restaurants management / Menus Menu management ( TEN OUT OF TEN RESTAURA…" at bounding box center [253, 84] width 255 height 143
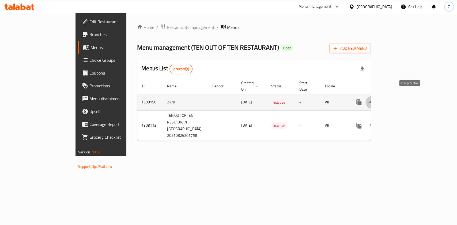
click at [375, 99] on icon "enhanced table" at bounding box center [371, 102] width 6 height 6
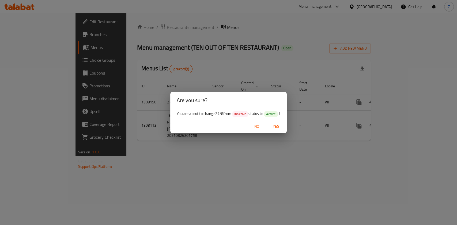
click at [282, 124] on span "Yes" at bounding box center [275, 126] width 13 height 7
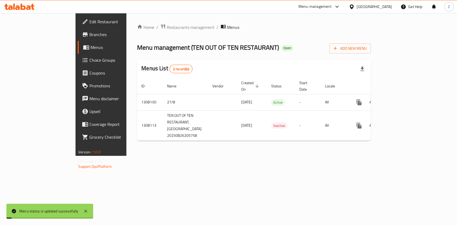
click at [299, 63] on div "Menus List 2 record(s)" at bounding box center [254, 69] width 234 height 18
click at [371, 58] on div "Home / Restaurants management / Menus Menu management ( TEN OUT OF TEN RESTAURA…" at bounding box center [254, 84] width 234 height 121
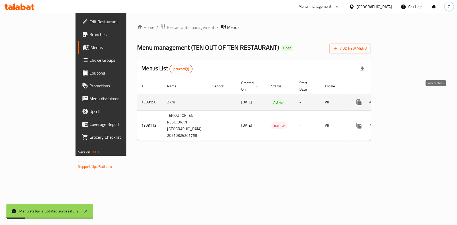
click at [400, 99] on icon "enhanced table" at bounding box center [397, 102] width 6 height 6
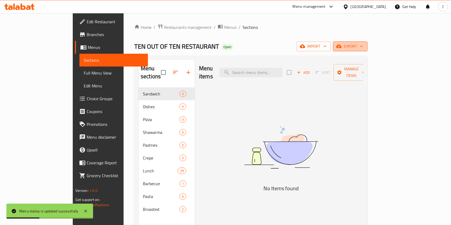
click at [363, 48] on span "export" at bounding box center [350, 46] width 26 height 7
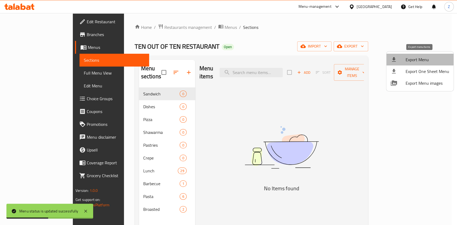
click at [426, 61] on span "Export Menu" at bounding box center [427, 59] width 44 height 6
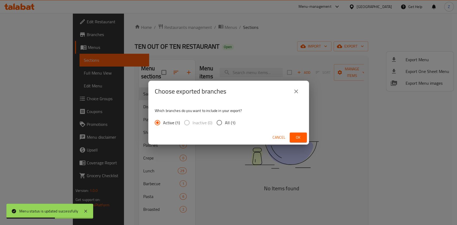
click at [293, 141] on button "Ok" at bounding box center [297, 138] width 17 height 10
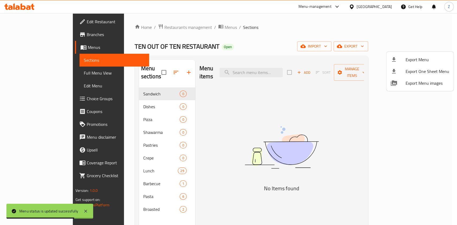
click at [225, 39] on div at bounding box center [228, 112] width 457 height 225
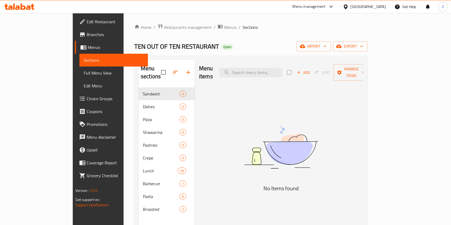
click at [287, 46] on div "TEN OUT OF TEN RESTAURANT Open import export" at bounding box center [250, 46] width 233 height 10
click at [331, 42] on button "import" at bounding box center [314, 46] width 34 height 10
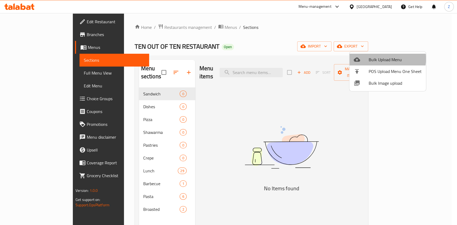
click at [380, 59] on span "Bulk Upload Menu" at bounding box center [394, 59] width 53 height 6
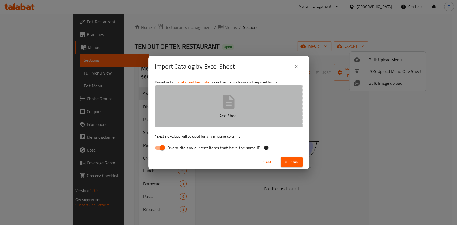
click at [245, 103] on button "Add Sheet" at bounding box center [229, 106] width 148 height 42
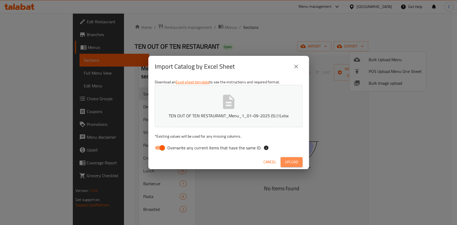
click at [290, 157] on button "Upload" at bounding box center [291, 162] width 22 height 10
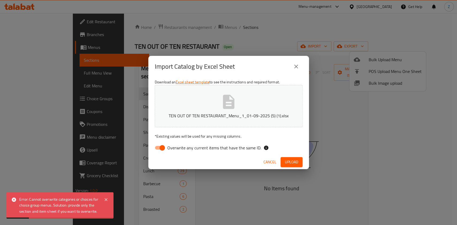
click at [85, 203] on div "Error: Cannot overwrite categories or choices for choice group menus. Solution:…" at bounding box center [58, 206] width 79 height 18
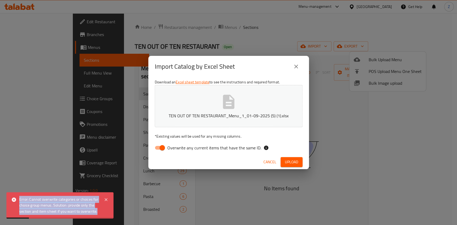
click at [85, 203] on div "Error: Cannot overwrite categories or choices for choice group menus. Solution:…" at bounding box center [58, 206] width 79 height 18
click at [84, 212] on div "Error: Cannot overwrite categories or choices for choice group menus. Solution:…" at bounding box center [58, 206] width 79 height 18
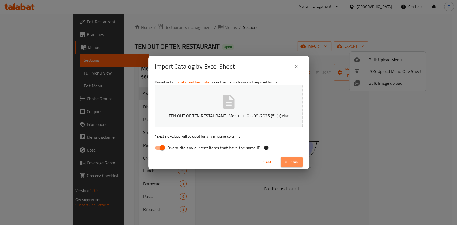
click at [289, 160] on span "Upload" at bounding box center [291, 162] width 13 height 7
click at [294, 162] on span "Upload" at bounding box center [291, 162] width 13 height 7
click at [283, 164] on button "Upload" at bounding box center [291, 162] width 22 height 10
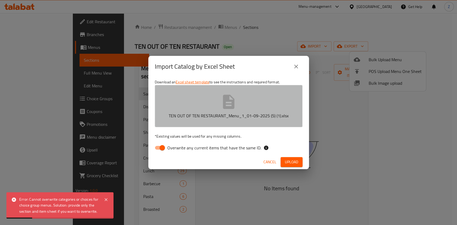
click at [240, 110] on button "TEN OUT OF TEN RESTAURANT_Menu_1_01-09-2025 (5) (1).xlsx" at bounding box center [229, 106] width 148 height 42
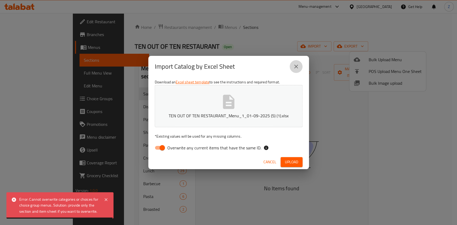
click at [293, 69] on icon "close" at bounding box center [296, 66] width 6 height 6
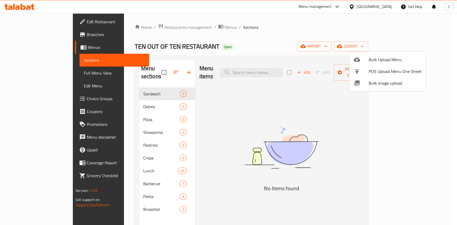
drag, startPoint x: 262, startPoint y: 37, endPoint x: 194, endPoint y: 55, distance: 70.6
click at [261, 38] on div at bounding box center [228, 112] width 457 height 225
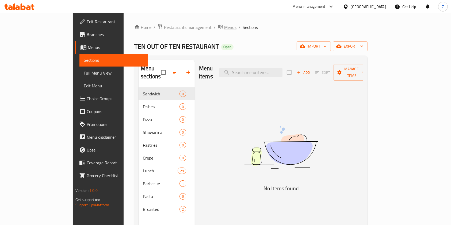
click at [224, 29] on span "Menus" at bounding box center [230, 27] width 12 height 6
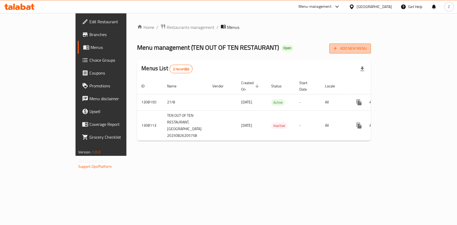
click at [366, 46] on span "Add New Menu" at bounding box center [349, 48] width 33 height 7
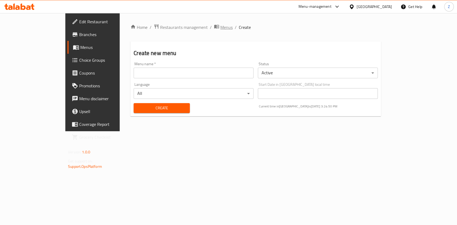
click at [220, 28] on span "Menus" at bounding box center [226, 27] width 12 height 6
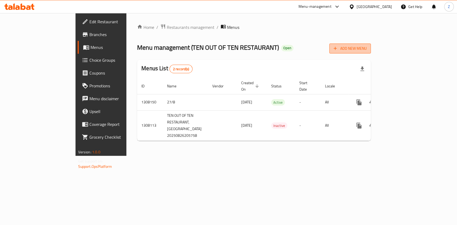
click at [366, 51] on span "Add New Menu" at bounding box center [349, 48] width 33 height 7
click at [366, 50] on span "Add New Menu" at bounding box center [349, 48] width 33 height 7
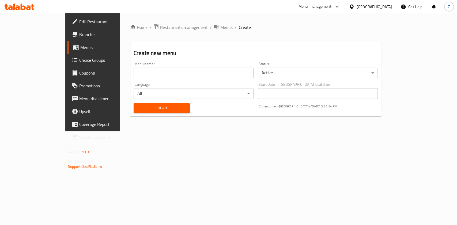
click at [173, 72] on input "text" at bounding box center [193, 73] width 120 height 11
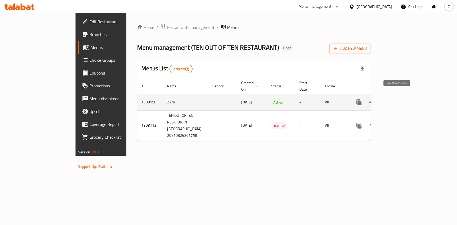
click at [361, 100] on icon "more" at bounding box center [358, 103] width 5 height 6
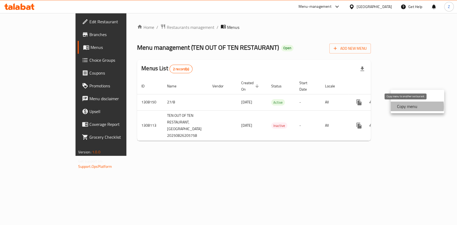
click at [411, 107] on strong "Copy menu" at bounding box center [407, 106] width 20 height 6
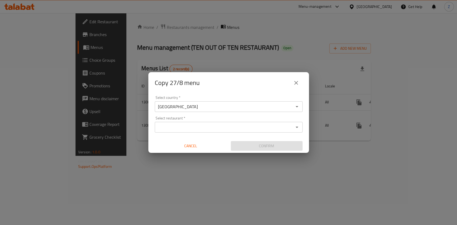
click at [209, 126] on input "Select restaurant   *" at bounding box center [224, 127] width 136 height 7
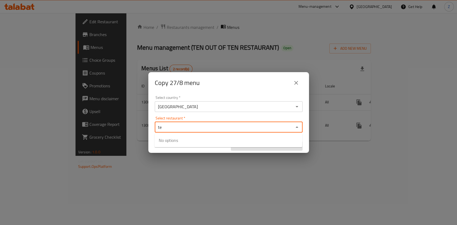
type input "ten"
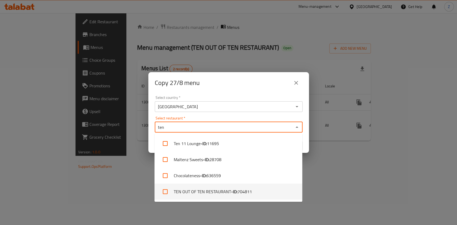
click at [219, 195] on li "TEN OUT OF TEN RESTAURANT - ID: 704811" at bounding box center [228, 192] width 148 height 16
checkbox input "true"
click at [358, 180] on div "Copy 27/8 menu Select country   * [GEOGRAPHIC_DATA] Select country * Select res…" at bounding box center [228, 112] width 457 height 225
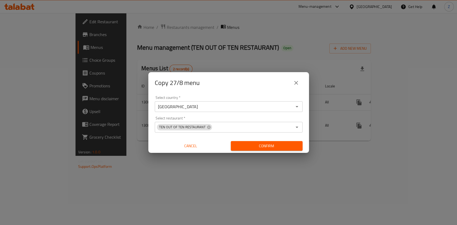
click at [268, 146] on span "Confirm" at bounding box center [266, 146] width 63 height 7
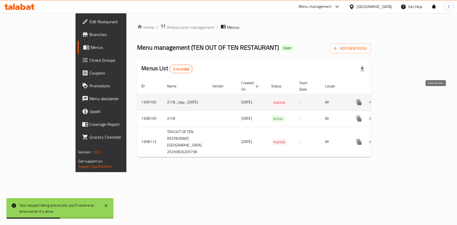
click at [400, 100] on icon "enhanced table" at bounding box center [397, 102] width 5 height 5
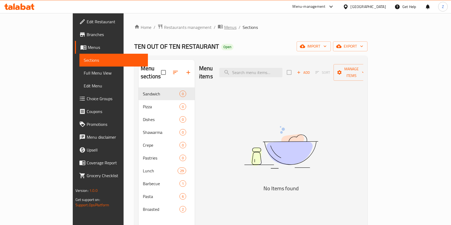
click at [224, 27] on span "Menus" at bounding box center [230, 27] width 12 height 6
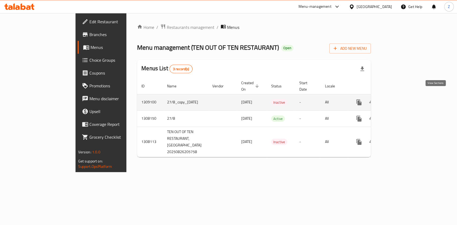
click at [400, 99] on icon "enhanced table" at bounding box center [397, 102] width 6 height 6
